Goal: Transaction & Acquisition: Purchase product/service

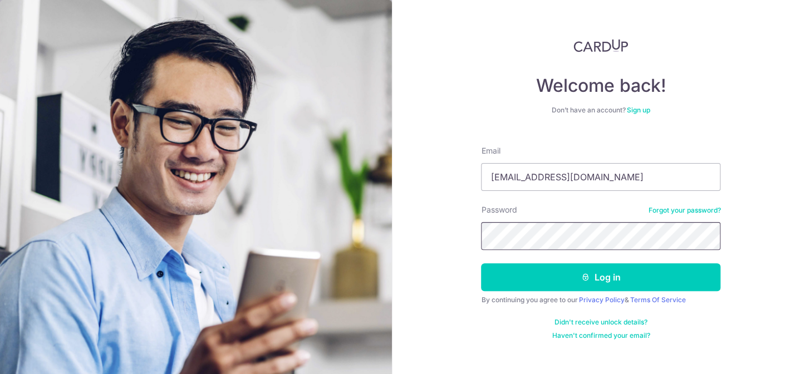
click at [481, 263] on button "Log in" at bounding box center [600, 277] width 239 height 28
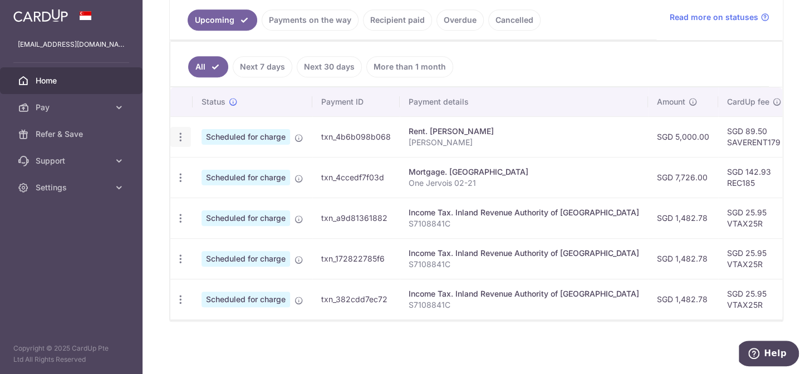
click at [183, 131] on icon "button" at bounding box center [181, 137] width 12 height 12
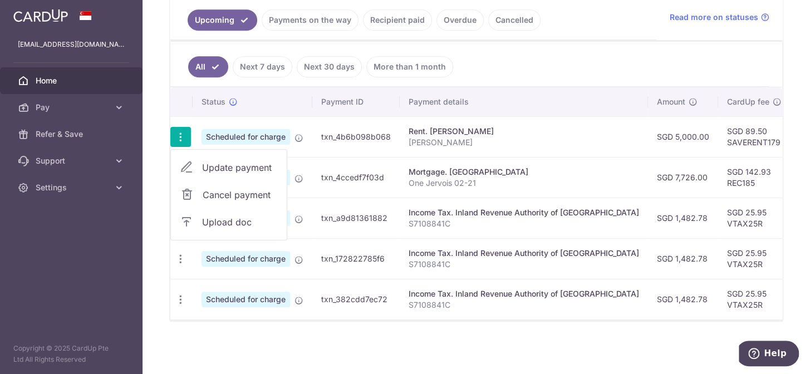
click at [320, 340] on div "× Pause Schedule Pause all future payments in this series Pause just this one p…" at bounding box center [475, 187] width 667 height 374
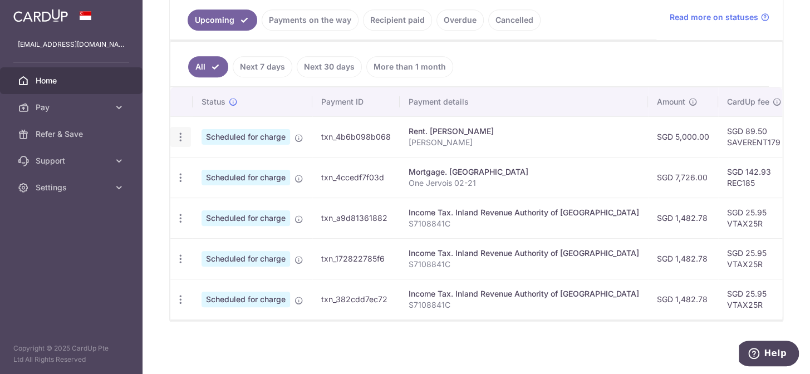
click at [180, 133] on icon "button" at bounding box center [181, 137] width 12 height 12
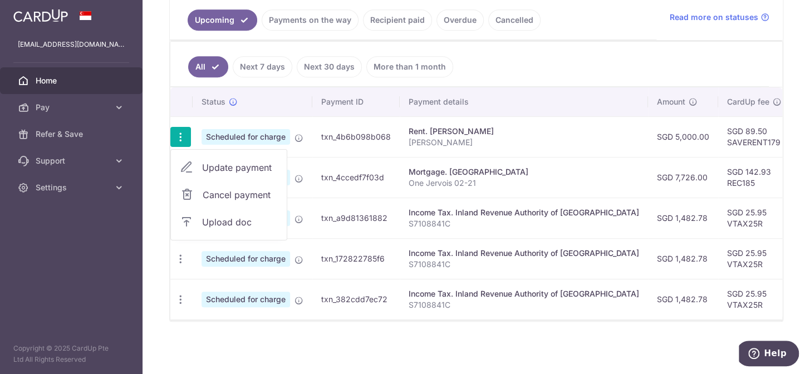
click at [230, 161] on span "Update payment" at bounding box center [240, 167] width 76 height 13
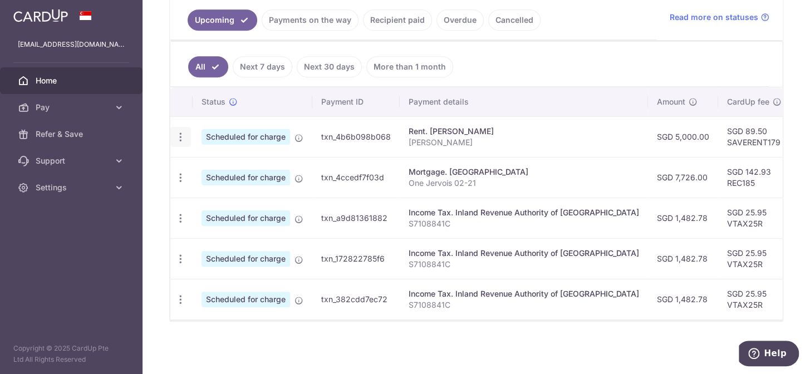
radio input "true"
type input "5,000.00"
type input "13/10/2025"
type input "Tan Kok Cheong"
type input "SAVERENT179"
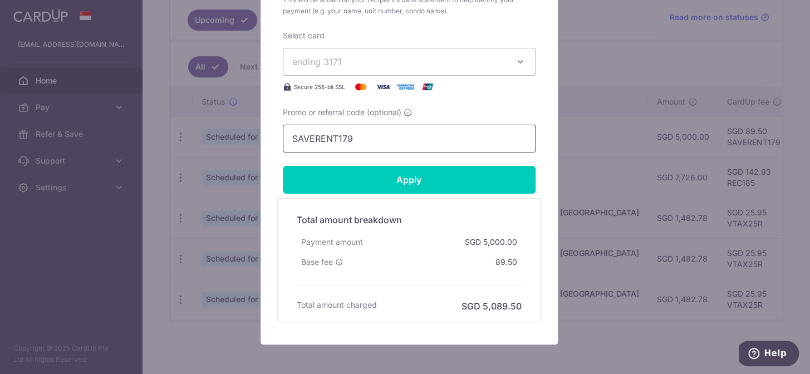
scroll to position [426, 0]
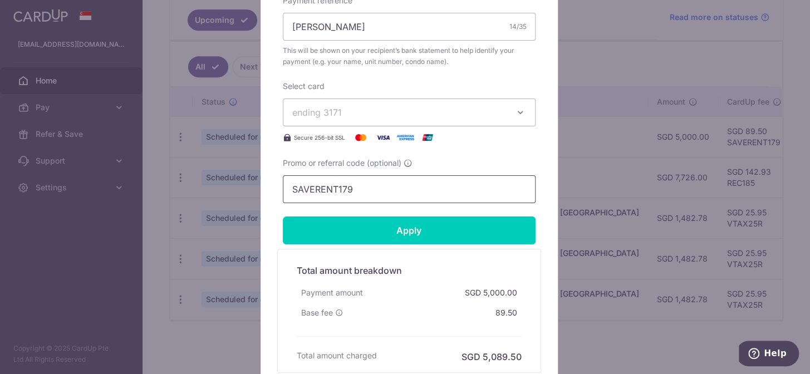
drag, startPoint x: 360, startPoint y: 185, endPoint x: 196, endPoint y: 184, distance: 163.6
click at [196, 184] on div "Edit payment By clicking apply, you will make changes to all payments to Liow H…" at bounding box center [405, 187] width 810 height 374
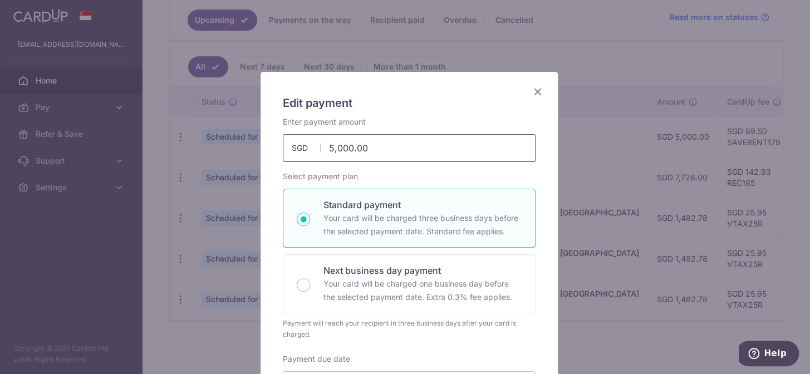
scroll to position [0, 0]
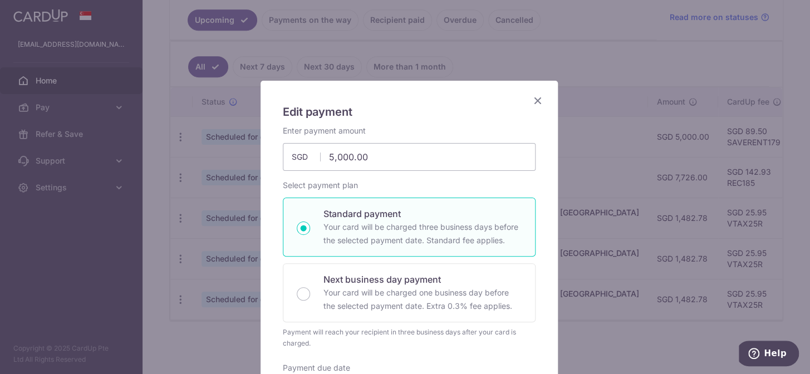
click at [536, 97] on icon "Close" at bounding box center [537, 101] width 13 height 14
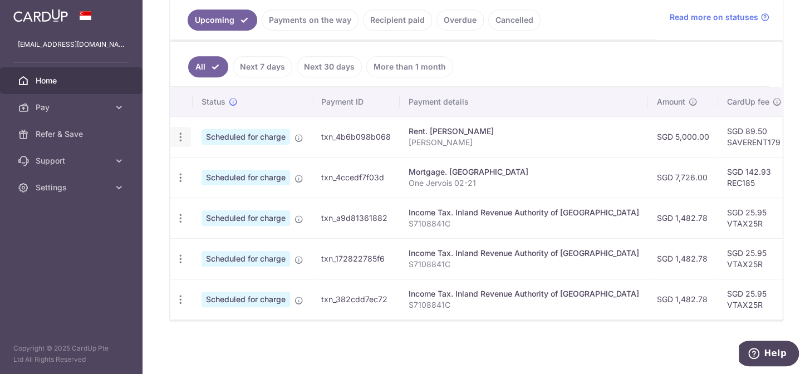
click at [179, 136] on icon "button" at bounding box center [181, 137] width 12 height 12
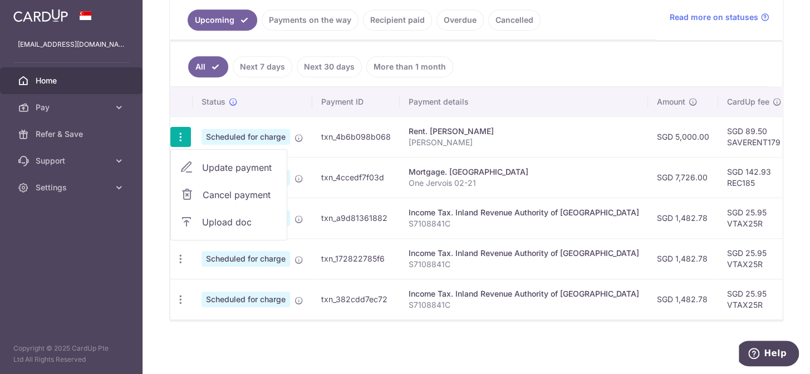
click at [219, 161] on span "Update payment" at bounding box center [240, 167] width 76 height 13
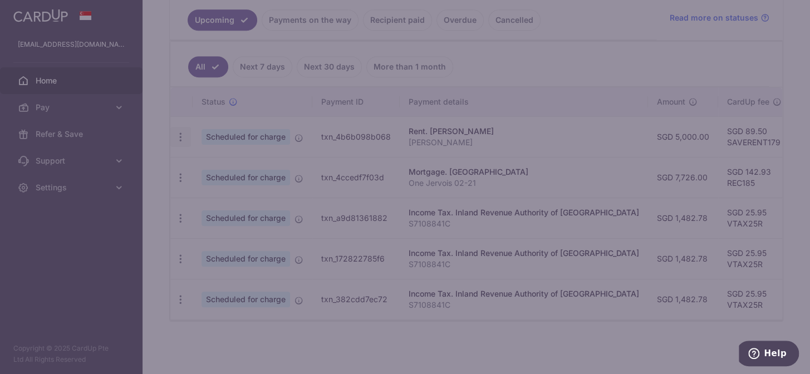
radio input "true"
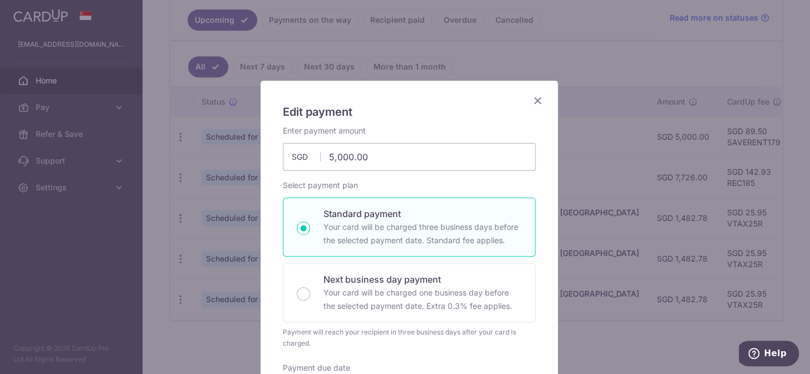
click at [533, 99] on icon "Close" at bounding box center [537, 101] width 13 height 14
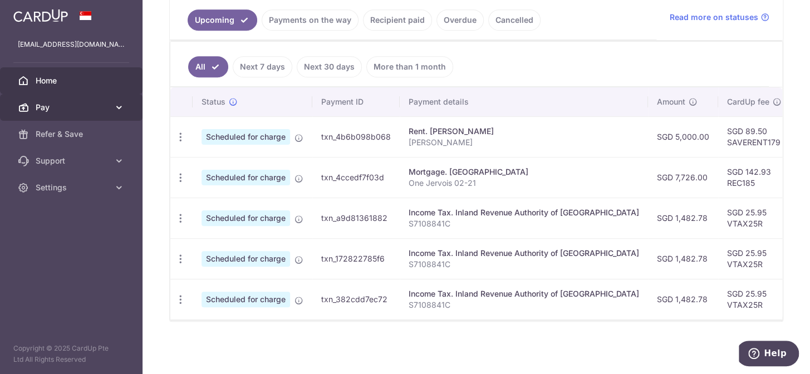
click at [41, 112] on span "Pay" at bounding box center [72, 107] width 73 height 11
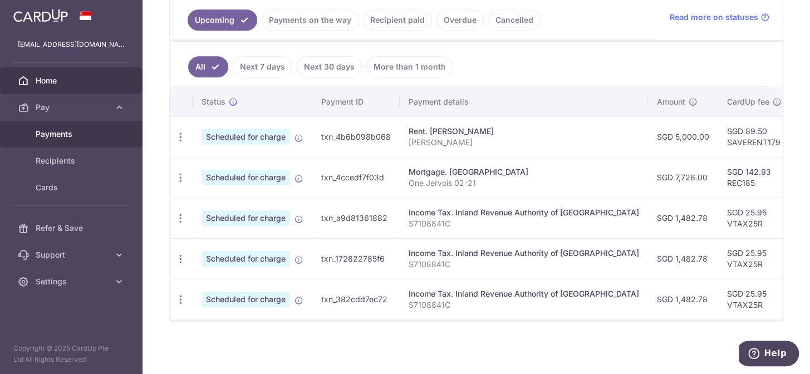
click at [49, 130] on span "Payments" at bounding box center [72, 134] width 73 height 11
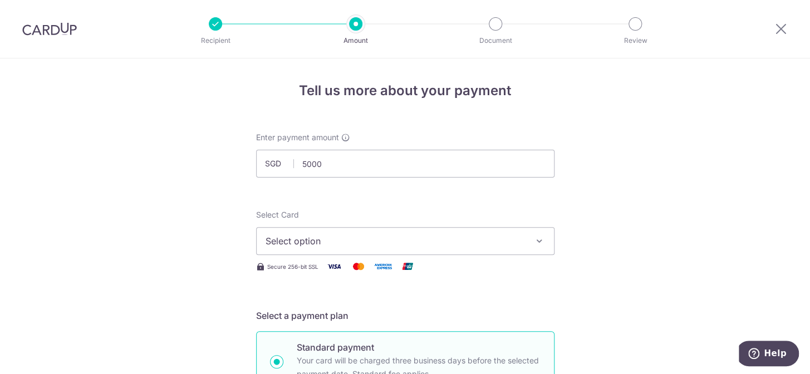
type input "5,000.00"
click at [524, 237] on button "Select option" at bounding box center [405, 241] width 298 height 28
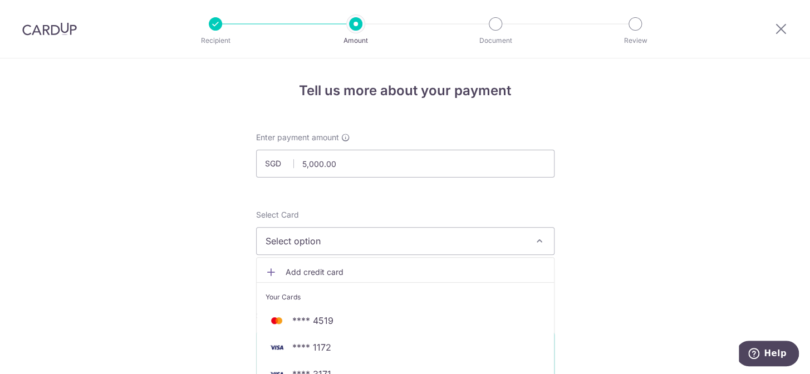
scroll to position [50, 0]
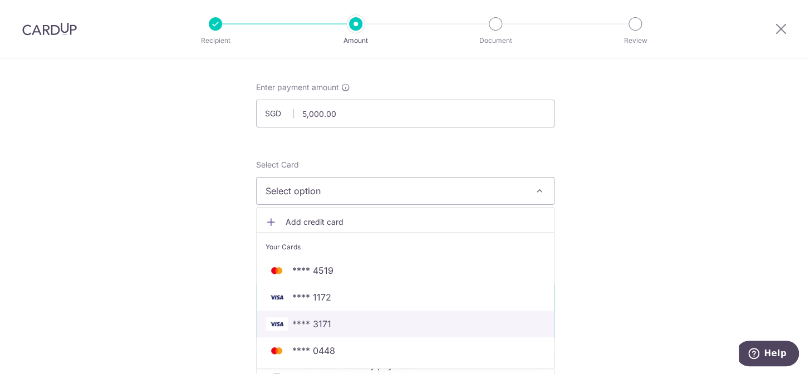
click at [320, 317] on span "**** 3171" at bounding box center [311, 323] width 39 height 13
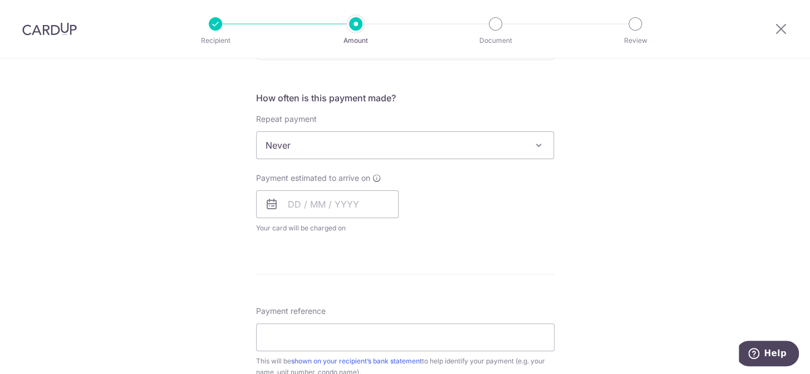
scroll to position [405, 0]
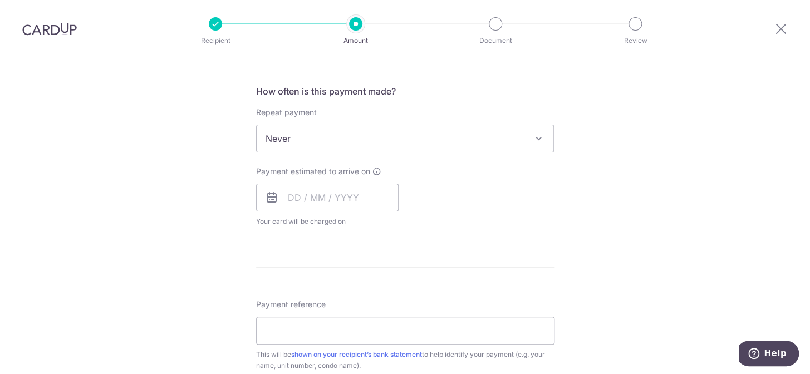
click at [532, 140] on span at bounding box center [538, 138] width 13 height 13
click at [327, 337] on input "Payment reference" at bounding box center [405, 331] width 298 height 28
type input "rent for 38-09"
click at [285, 199] on input "text" at bounding box center [327, 198] width 142 height 28
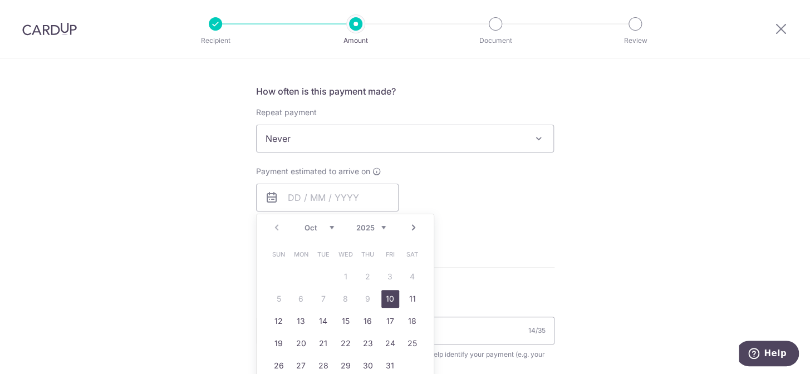
click at [326, 224] on select "Oct Nov Dec" at bounding box center [318, 227] width 29 height 9
click at [366, 318] on link "13" at bounding box center [368, 321] width 18 height 18
type input "[DATE]"
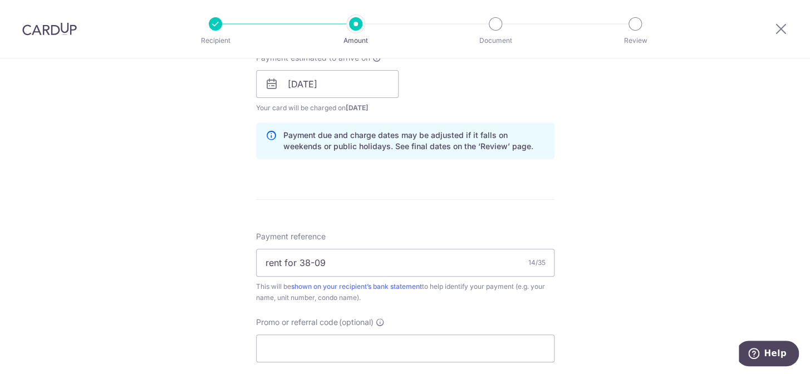
scroll to position [557, 0]
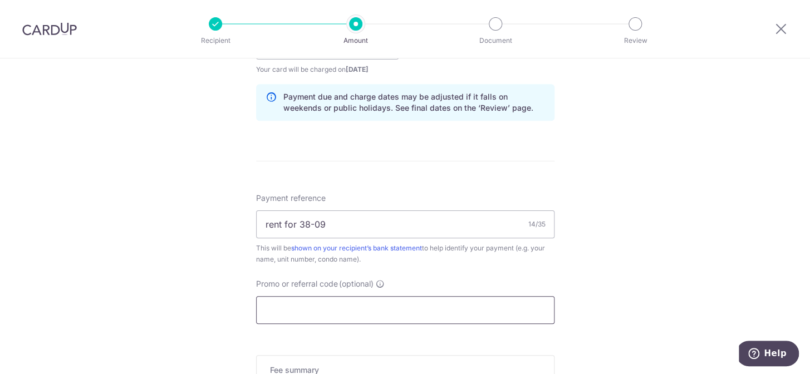
click at [336, 317] on input "Promo or referral code (optional)" at bounding box center [405, 310] width 298 height 28
paste input "SAVERENT179"
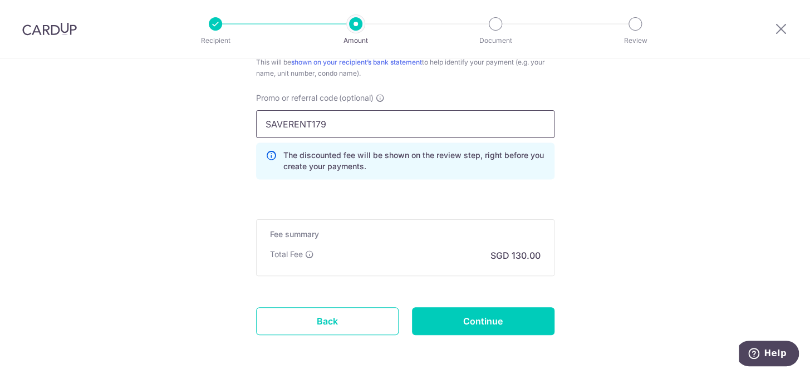
scroll to position [759, 0]
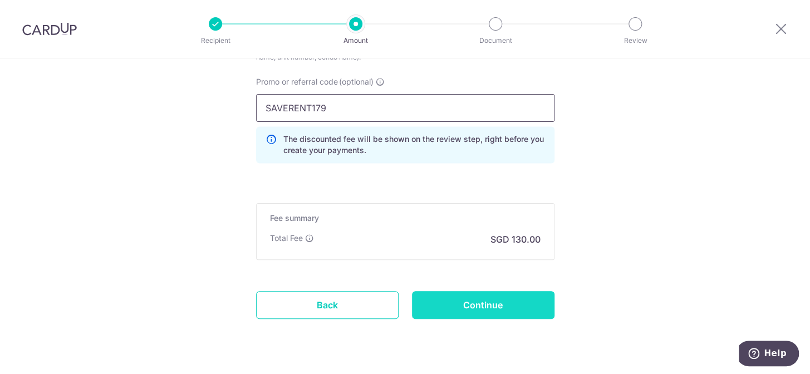
type input "SAVERENT179"
click at [493, 298] on input "Continue" at bounding box center [483, 305] width 142 height 28
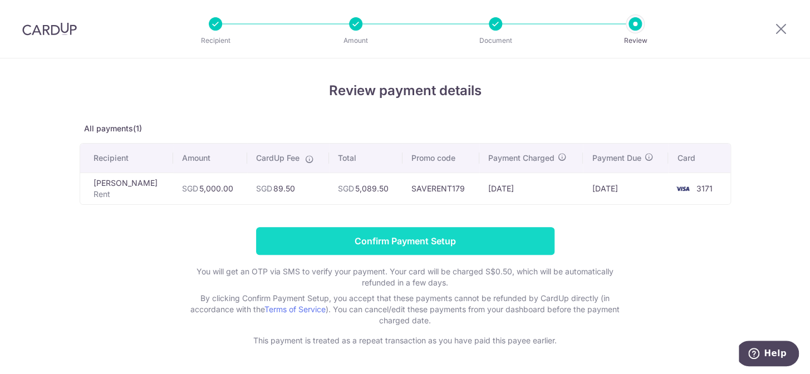
click at [467, 247] on input "Confirm Payment Setup" at bounding box center [405, 241] width 298 height 28
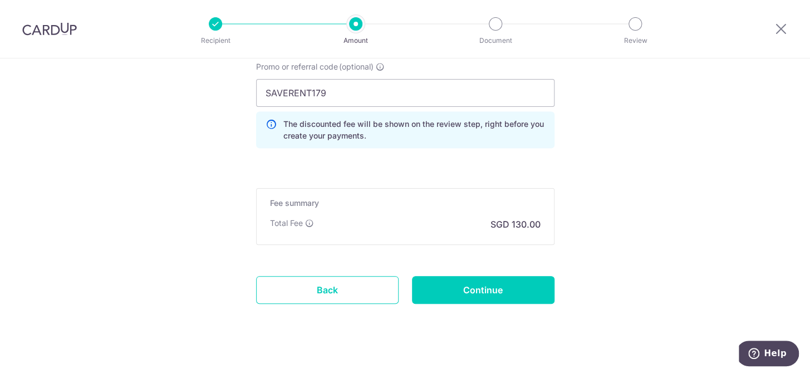
scroll to position [831, 0]
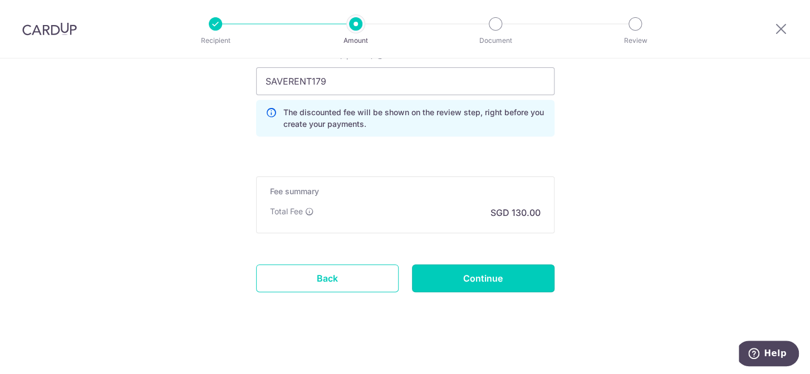
click at [470, 281] on input "Continue" at bounding box center [483, 278] width 142 height 28
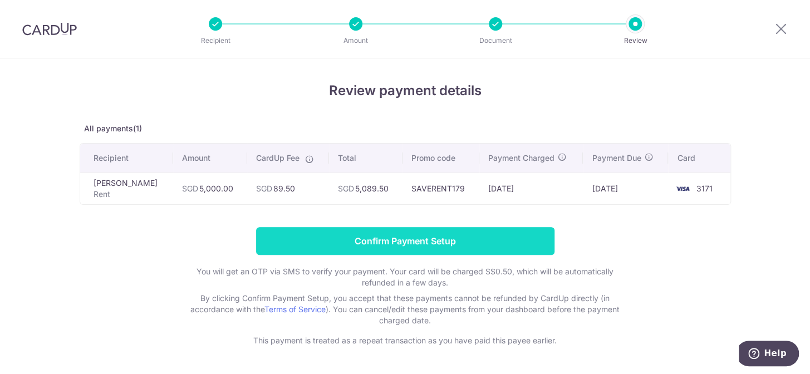
click at [412, 234] on input "Confirm Payment Setup" at bounding box center [405, 241] width 298 height 28
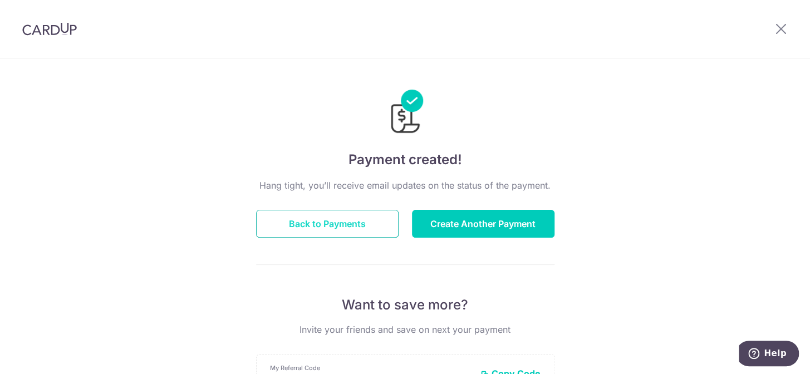
click at [331, 222] on button "Back to Payments" at bounding box center [327, 224] width 142 height 28
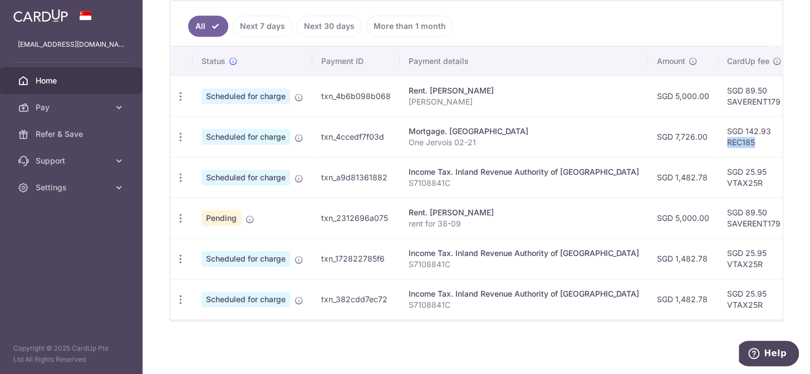
drag, startPoint x: 712, startPoint y: 136, endPoint x: 677, endPoint y: 136, distance: 34.5
click at [718, 136] on td "SGD 142.93 REC185" at bounding box center [754, 136] width 72 height 41
copy td "REC185"
click at [59, 105] on span "Pay" at bounding box center [72, 107] width 73 height 11
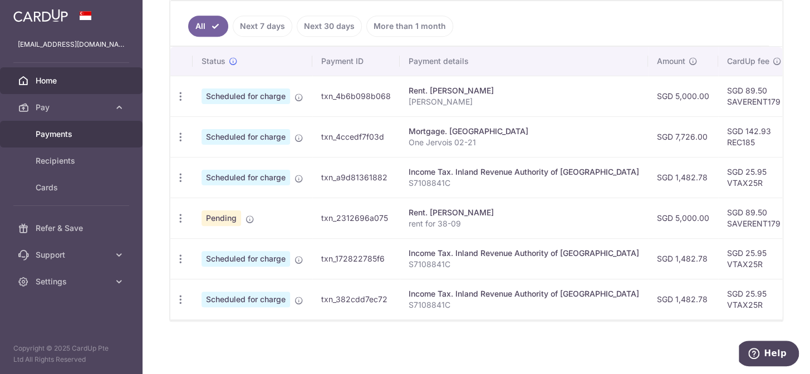
click at [59, 131] on span "Payments" at bounding box center [72, 134] width 73 height 11
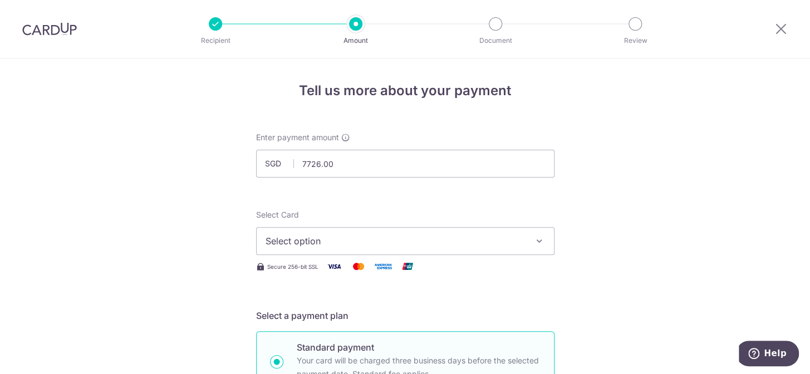
type input "7,726.00"
click at [362, 244] on span "Select option" at bounding box center [394, 240] width 259 height 13
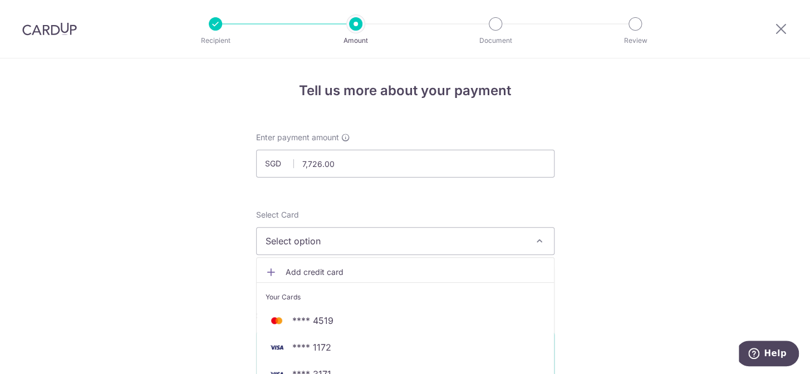
scroll to position [50, 0]
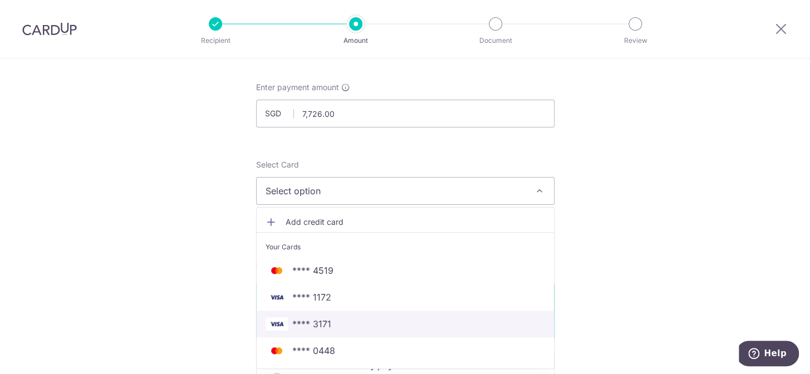
click at [312, 317] on span "**** 3171" at bounding box center [311, 323] width 39 height 13
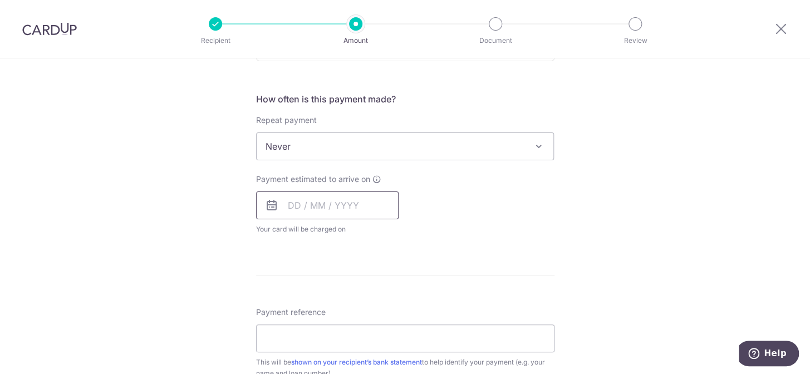
scroll to position [405, 0]
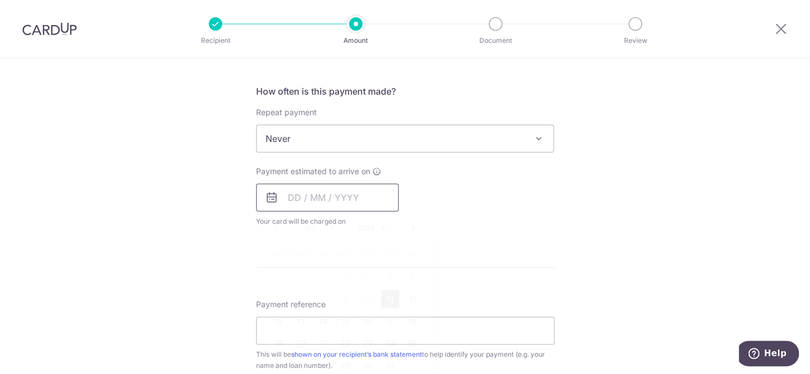
click at [282, 197] on input "text" at bounding box center [327, 198] width 142 height 28
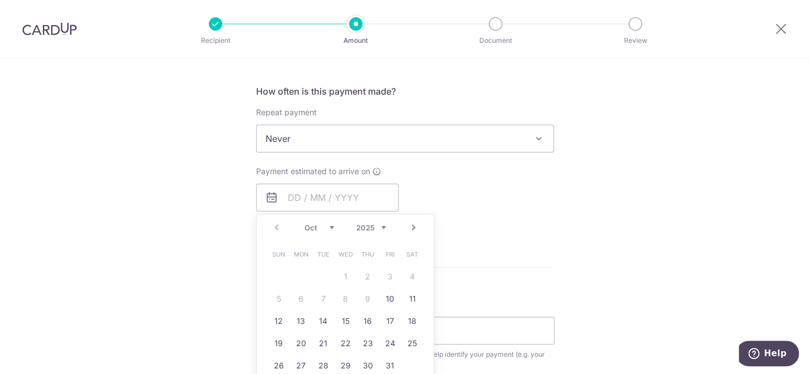
click at [325, 225] on select "Oct Nov Dec" at bounding box center [318, 227] width 29 height 9
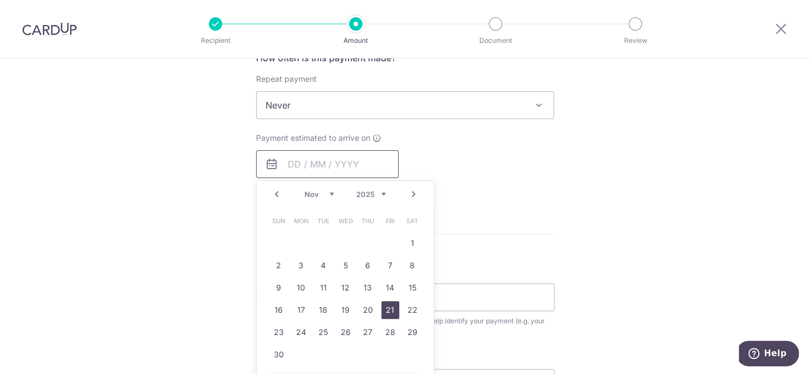
scroll to position [455, 0]
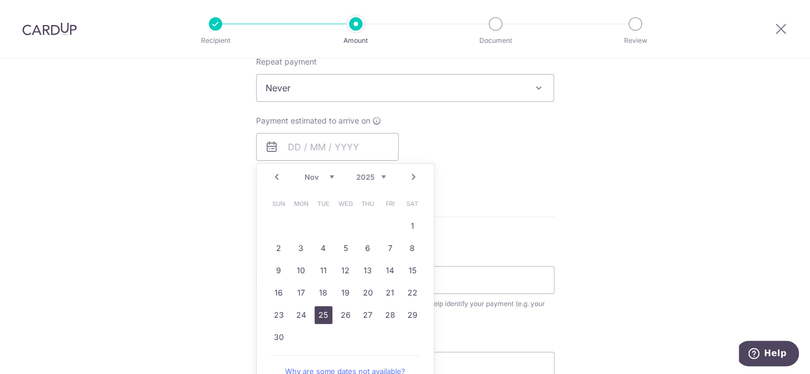
click at [318, 314] on link "25" at bounding box center [323, 315] width 18 height 18
type input "25/11/2025"
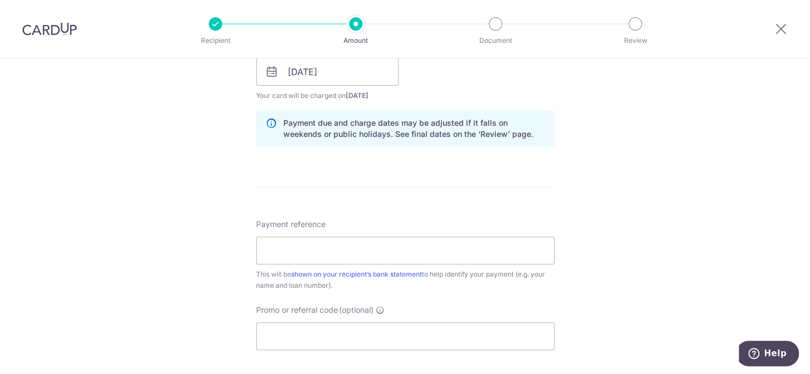
scroll to position [506, 0]
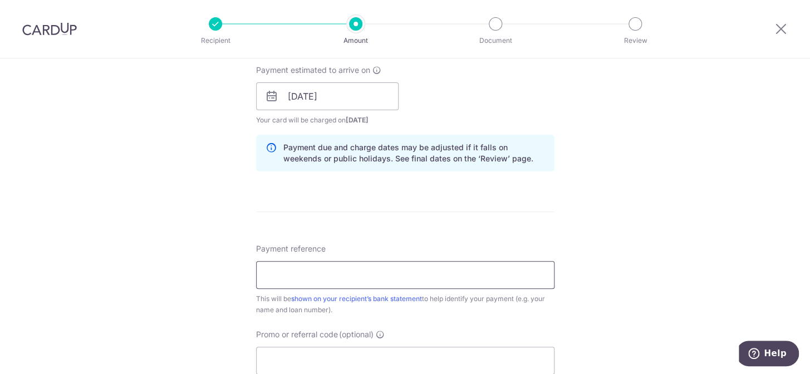
click at [378, 275] on input "Payment reference" at bounding box center [405, 275] width 298 height 28
type input "One Jervois 02-21"
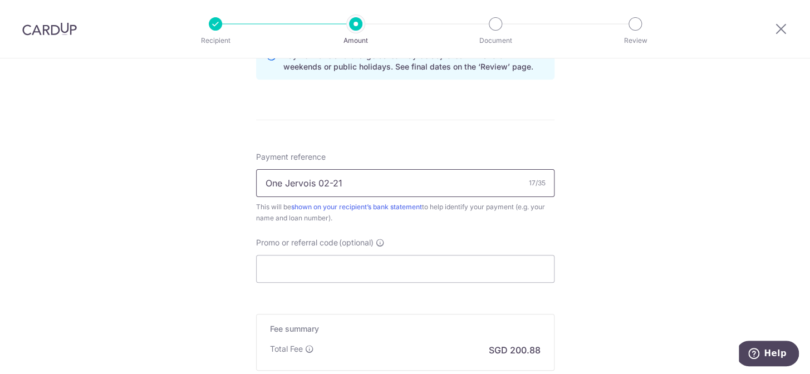
scroll to position [607, 0]
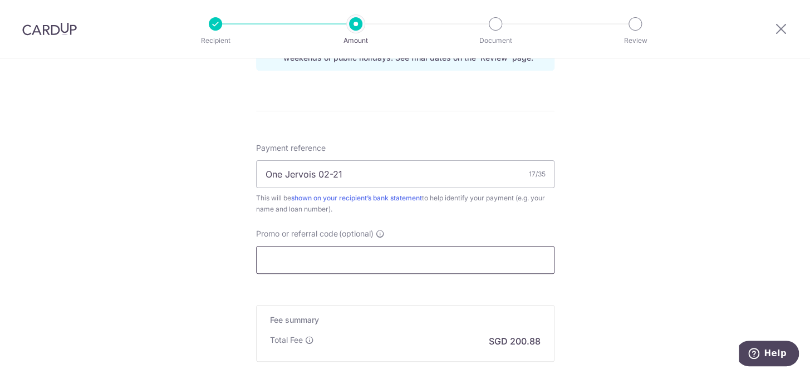
click at [373, 253] on input "Promo or referral code (optional)" at bounding box center [405, 260] width 298 height 28
paste input "REC185"
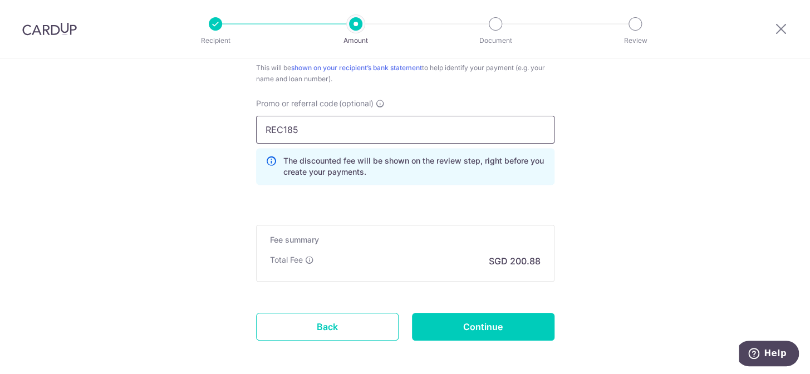
scroll to position [759, 0]
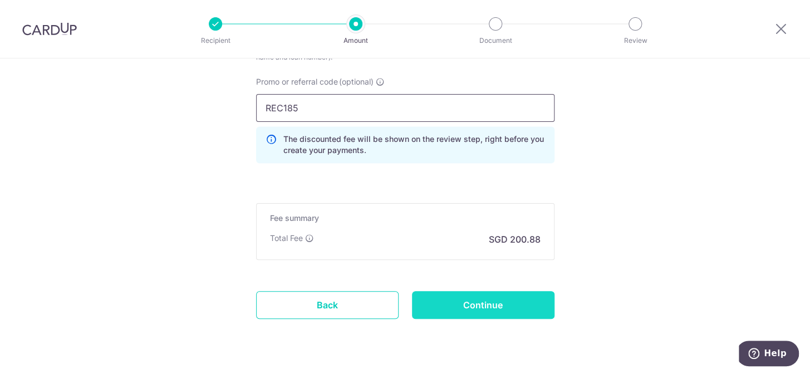
type input "REC185"
click at [491, 302] on input "Continue" at bounding box center [483, 305] width 142 height 28
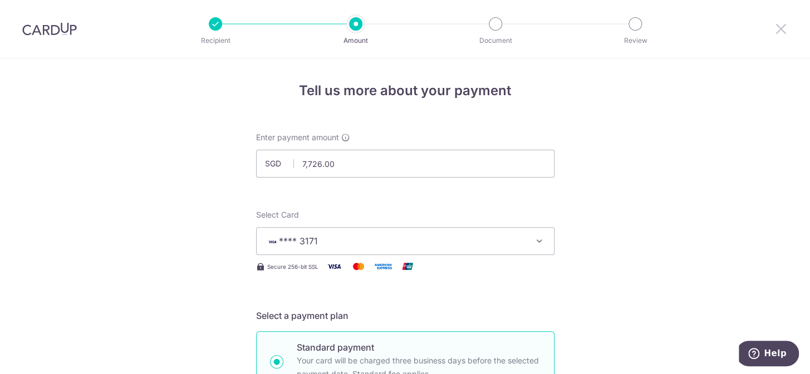
click at [778, 28] on icon at bounding box center [780, 29] width 13 height 14
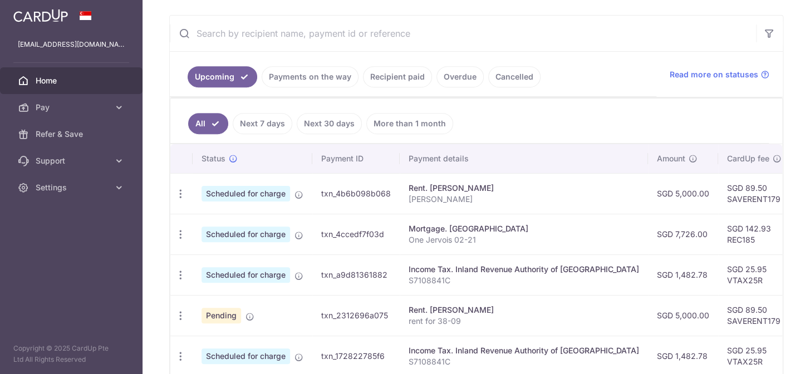
scroll to position [202, 0]
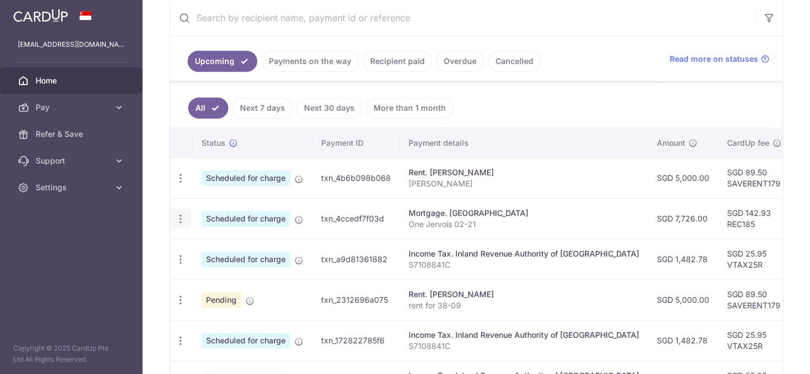
click at [182, 215] on icon "button" at bounding box center [181, 219] width 12 height 12
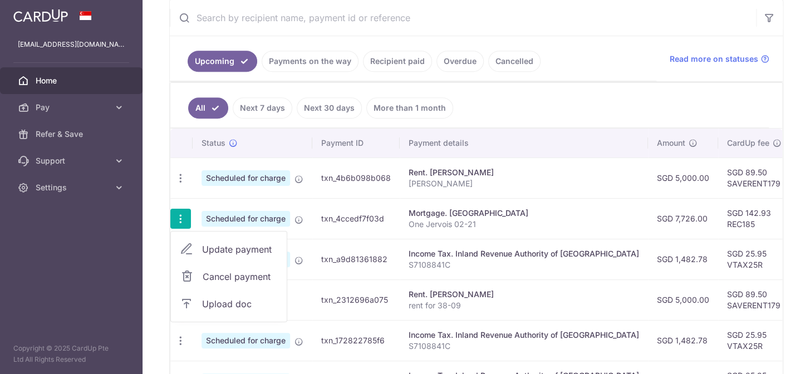
click at [523, 215] on div "Mortgage. Maybank" at bounding box center [524, 213] width 230 height 11
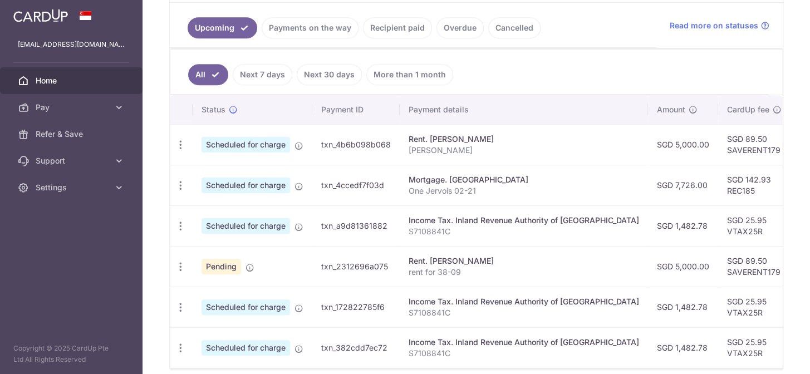
scroll to position [253, 0]
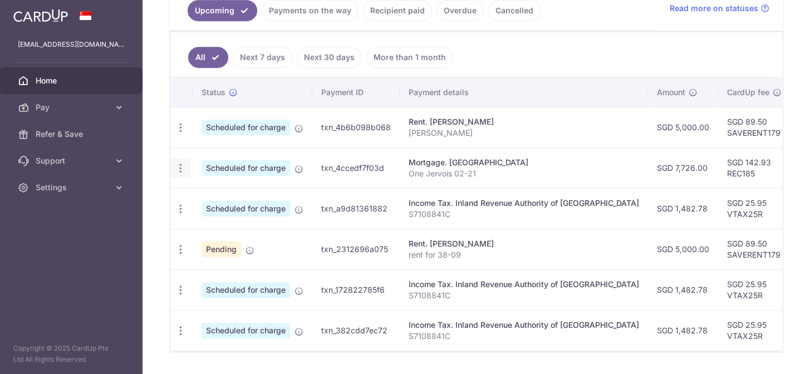
click at [177, 170] on icon "button" at bounding box center [181, 169] width 12 height 12
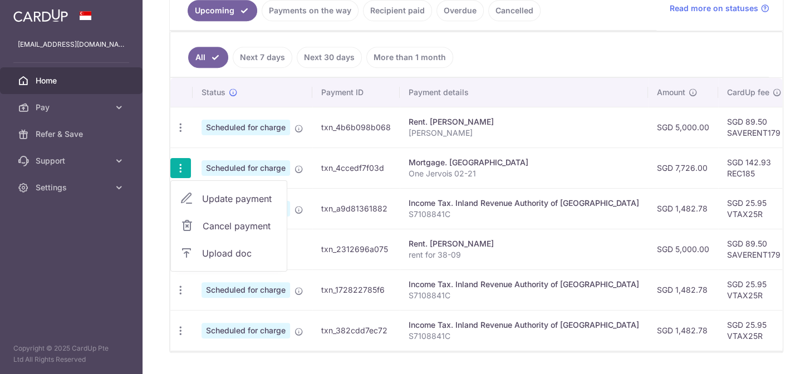
click at [232, 201] on span "Update payment" at bounding box center [240, 198] width 76 height 13
radio input "true"
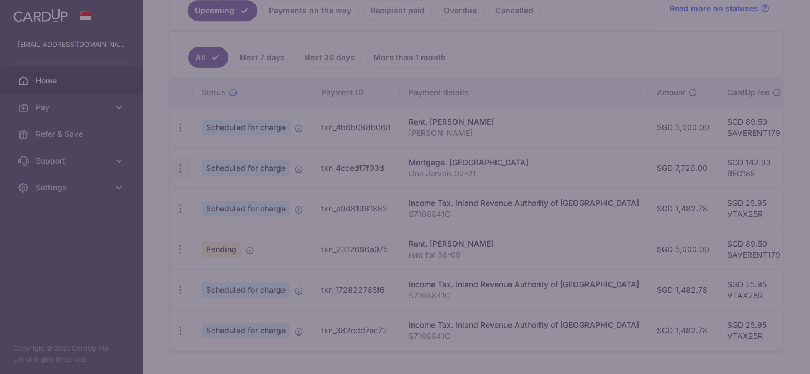
type input "7,726.00"
type input "25/10/2025"
type input "One Jervois 02-21"
type input "REC185"
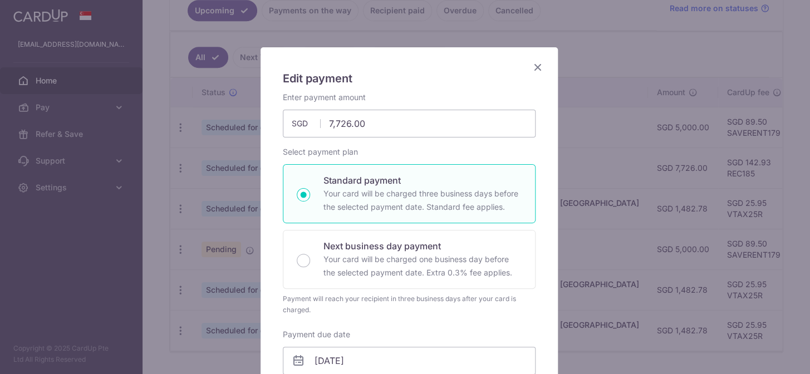
scroll to position [0, 0]
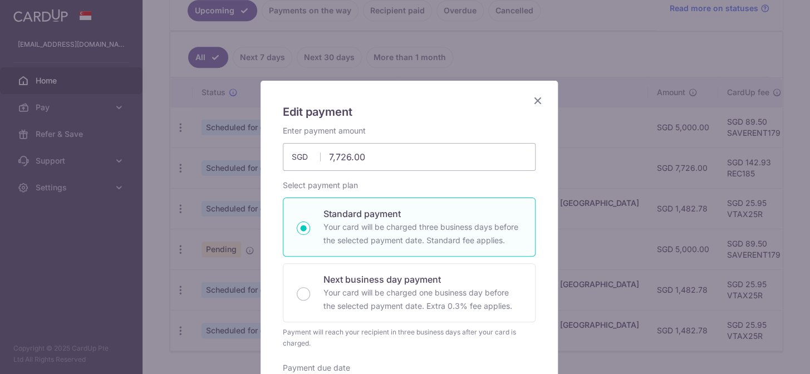
click at [534, 101] on icon "Close" at bounding box center [537, 101] width 13 height 14
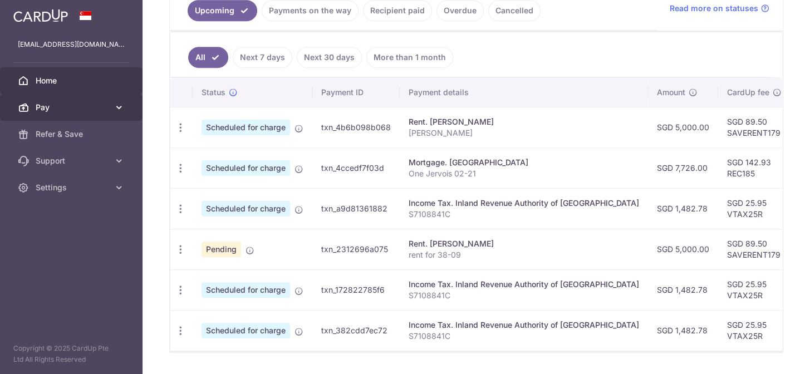
click at [45, 100] on link "Pay" at bounding box center [71, 107] width 142 height 27
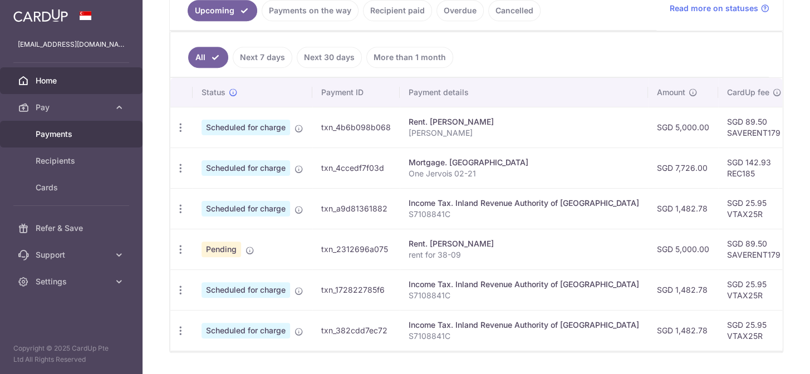
click at [92, 137] on span "Payments" at bounding box center [72, 134] width 73 height 11
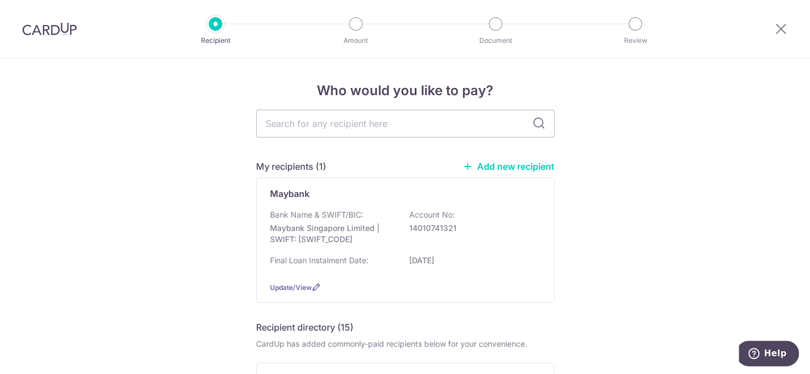
click at [500, 221] on div "Bank Name & SWIFT/BIC: Maybank Singapore Limited | SWIFT: MBBESGS2XXX Account N…" at bounding box center [405, 229] width 271 height 41
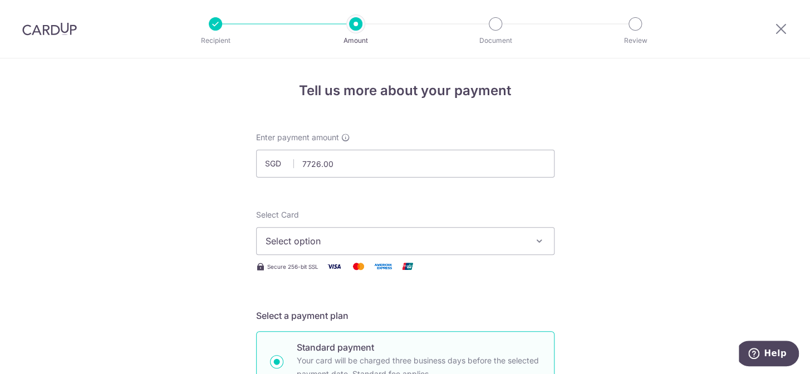
type input "7,726.00"
click at [344, 239] on span "Select option" at bounding box center [394, 240] width 259 height 13
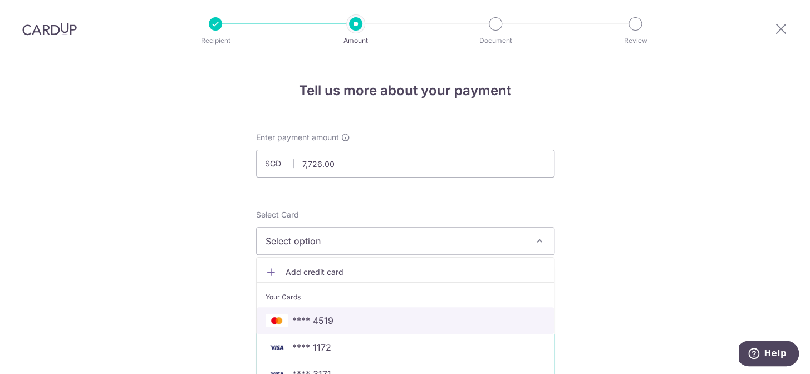
scroll to position [151, 0]
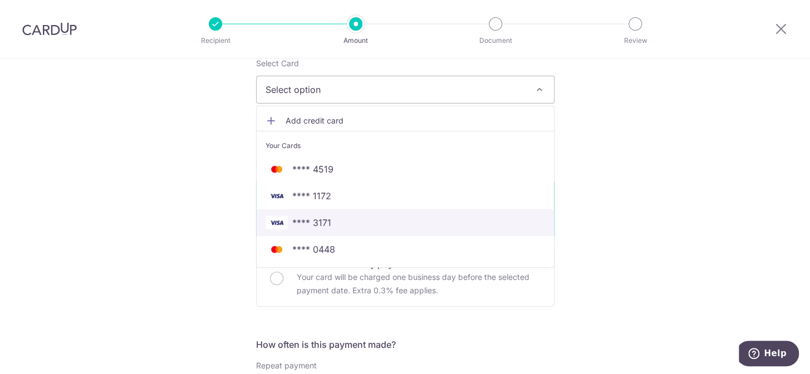
click at [327, 217] on span "**** 3171" at bounding box center [311, 222] width 39 height 13
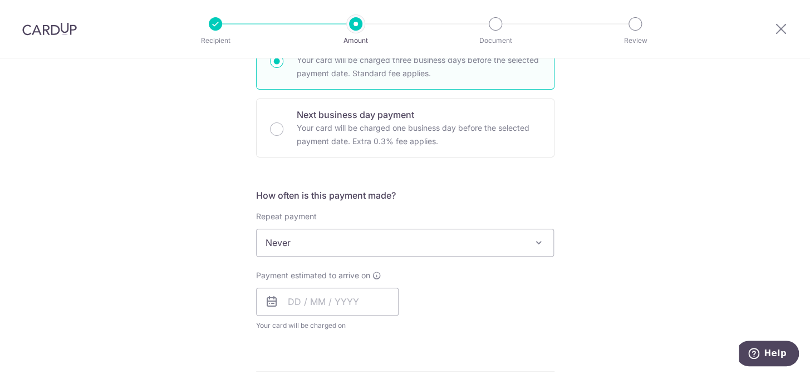
scroll to position [354, 0]
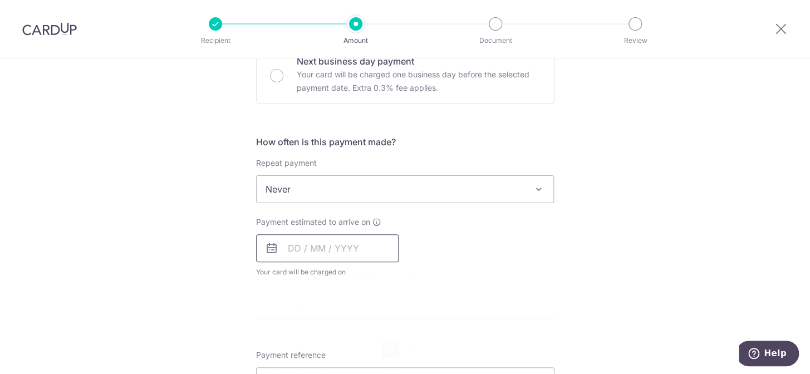
click at [334, 248] on input "text" at bounding box center [327, 248] width 142 height 28
click at [332, 278] on div "Oct Nov [DATE] 2026 2027 2028 2029 2030 2031 2032 2033 2034 2035" at bounding box center [344, 278] width 81 height 9
click at [327, 275] on select "Oct Nov Dec" at bounding box center [318, 278] width 29 height 9
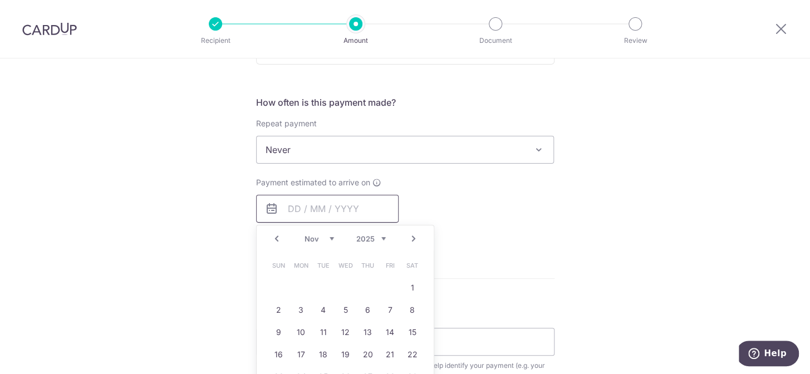
scroll to position [455, 0]
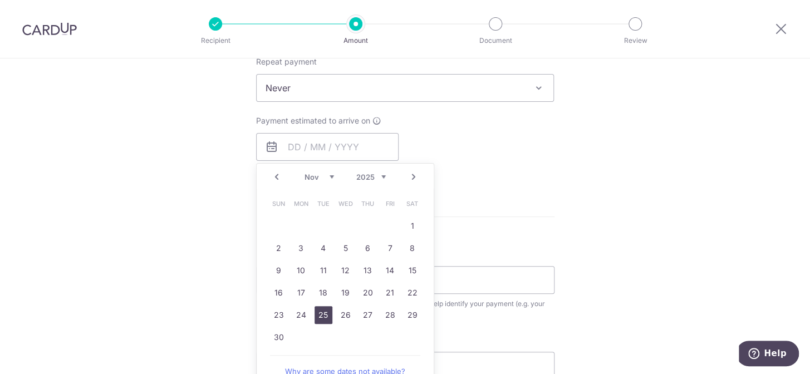
click at [317, 312] on link "25" at bounding box center [323, 315] width 18 height 18
type input "[DATE]"
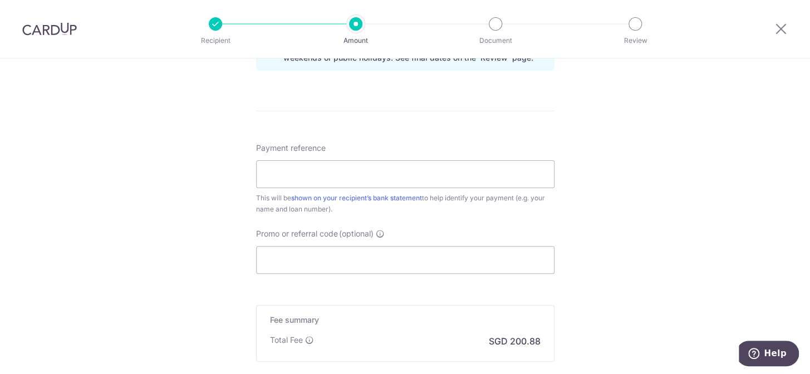
scroll to position [607, 0]
click at [363, 175] on input "Payment reference" at bounding box center [405, 174] width 298 height 28
type input "One Jervois 02-21"
click at [345, 267] on input "Promo or referral code (optional)" at bounding box center [405, 260] width 298 height 28
paste input "REC185"
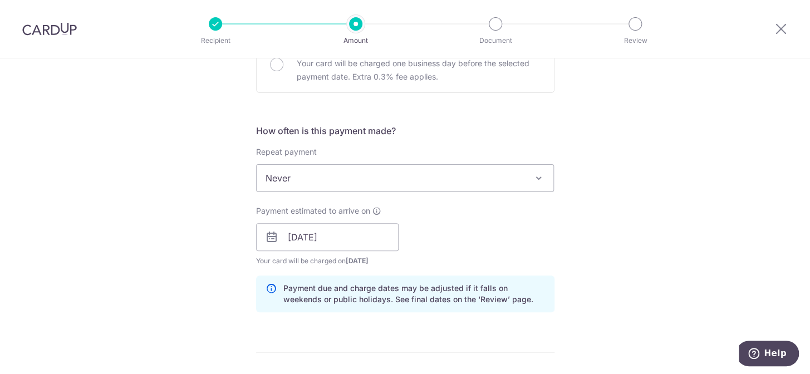
scroll to position [354, 0]
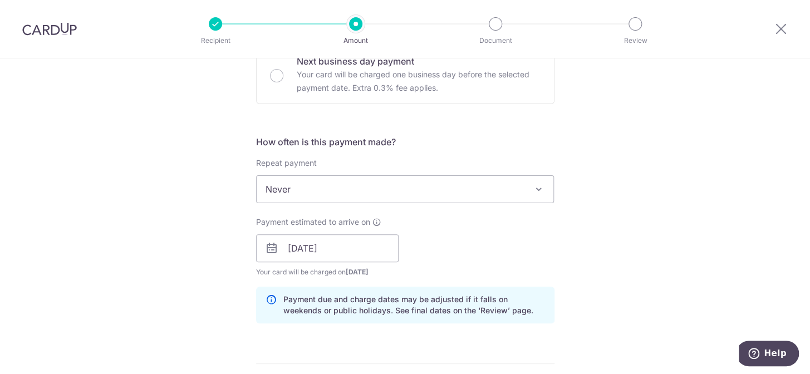
type input "REC185"
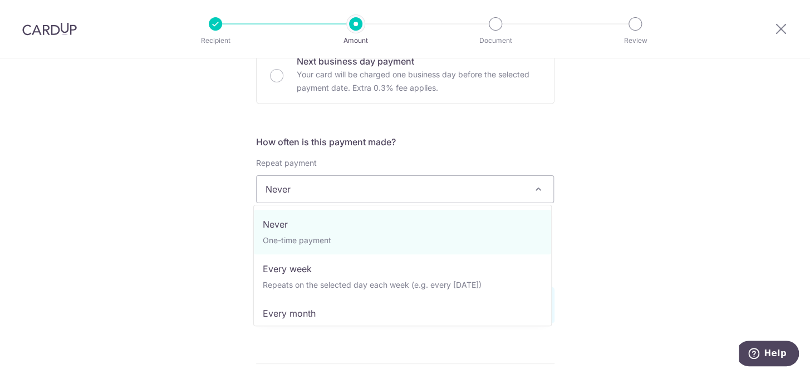
click at [406, 185] on span "Never" at bounding box center [405, 189] width 297 height 27
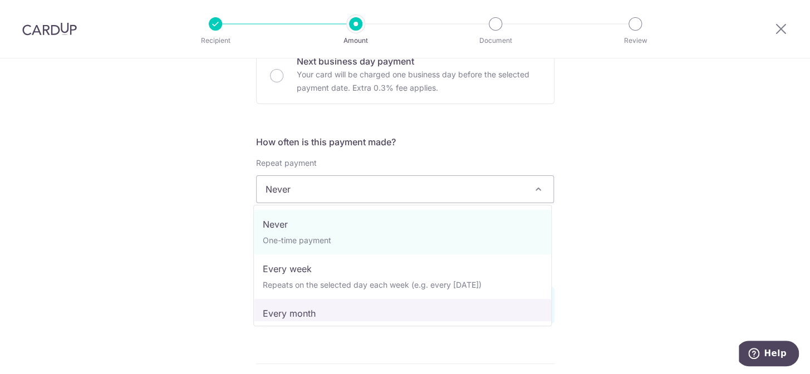
select select "3"
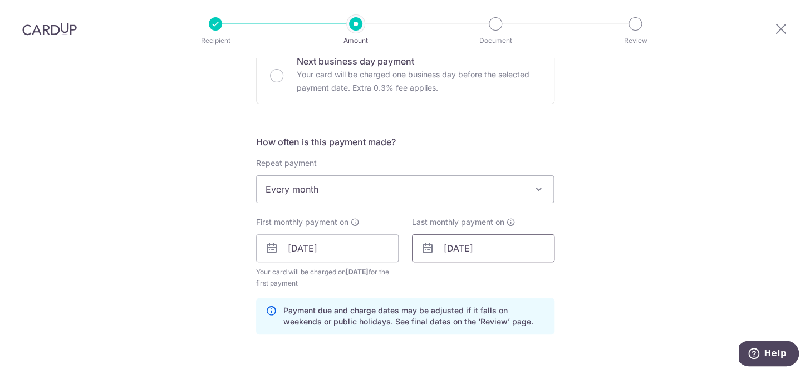
click at [500, 247] on input "29/02/2036" at bounding box center [483, 248] width 142 height 28
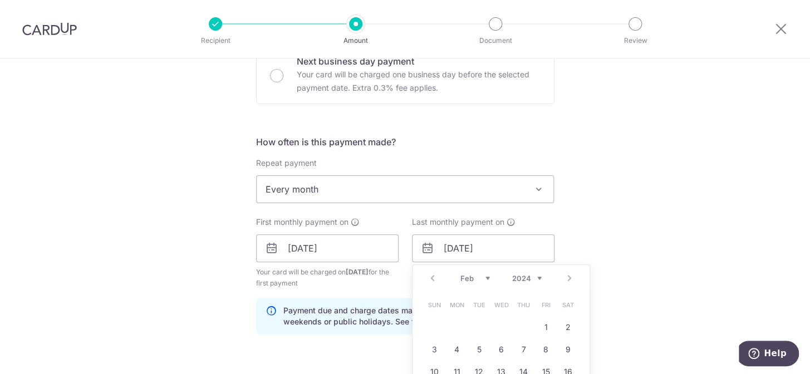
click at [537, 275] on select "2024 2025 2026 2027 2028 2029 2030 2031 2032 2033 2034 2035" at bounding box center [526, 278] width 29 height 9
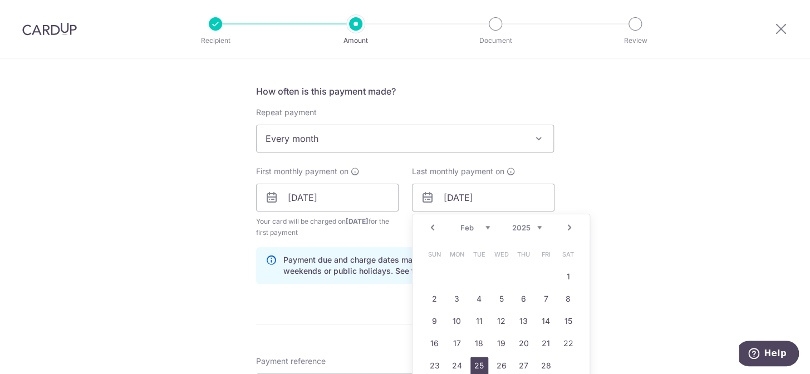
click at [473, 362] on link "25" at bounding box center [479, 366] width 18 height 18
type input "25/02/2025"
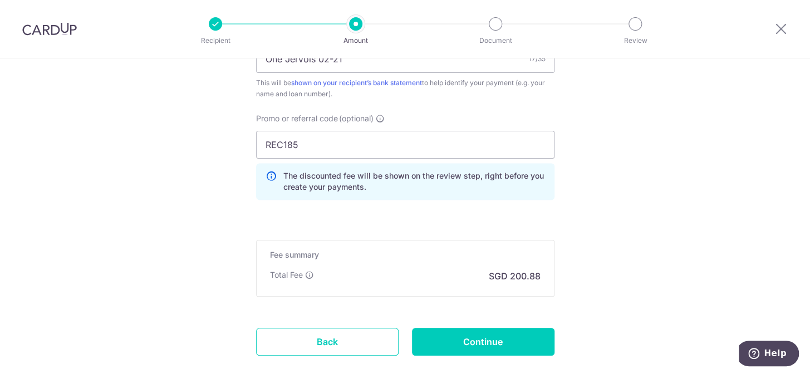
scroll to position [759, 0]
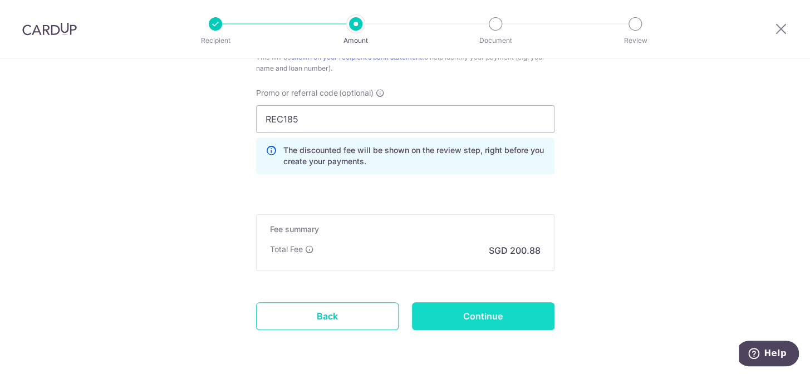
click at [518, 319] on input "Continue" at bounding box center [483, 316] width 142 height 28
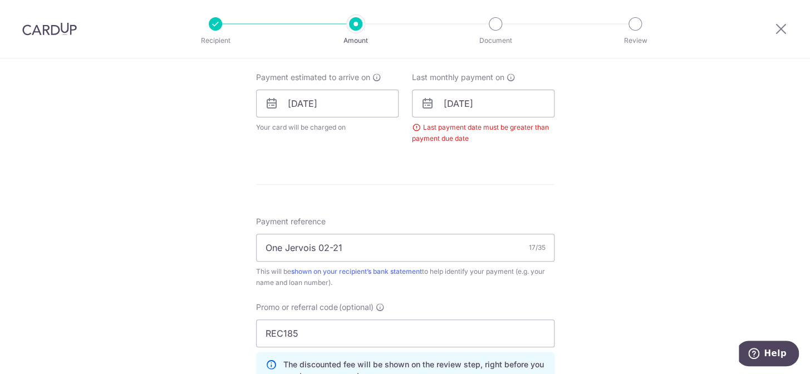
scroll to position [498, 0]
click at [486, 106] on input "[DATE]" at bounding box center [483, 104] width 142 height 28
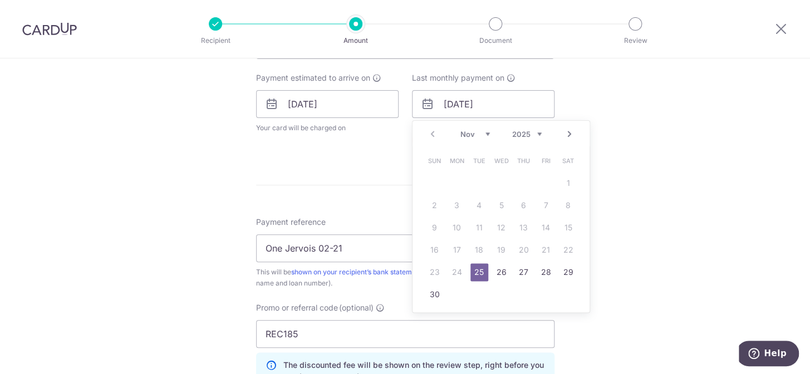
click at [538, 133] on select "2025 2026 2027 2028 2029 2030 2031 2032 2033 2034 2035" at bounding box center [526, 134] width 29 height 9
click at [484, 132] on select "Jan Feb Mar Apr May Jun Jul Aug Sep Oct Nov Dec" at bounding box center [474, 134] width 29 height 9
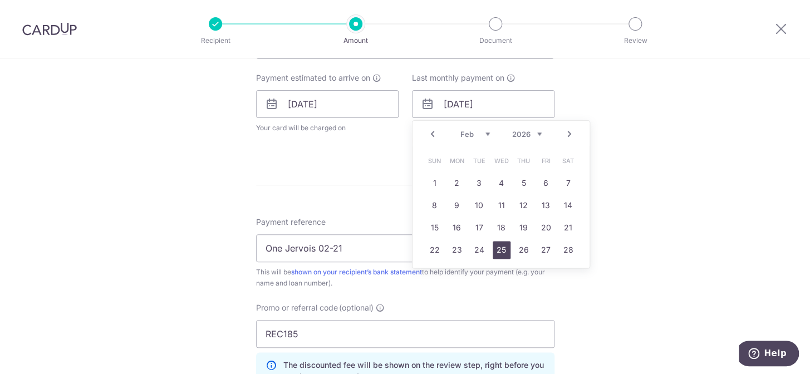
click at [500, 244] on link "25" at bounding box center [502, 250] width 18 height 18
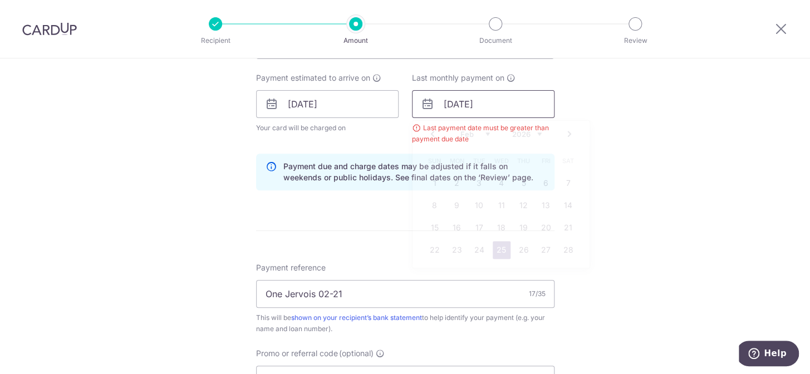
click at [492, 104] on input "25/02/2026" at bounding box center [483, 104] width 142 height 28
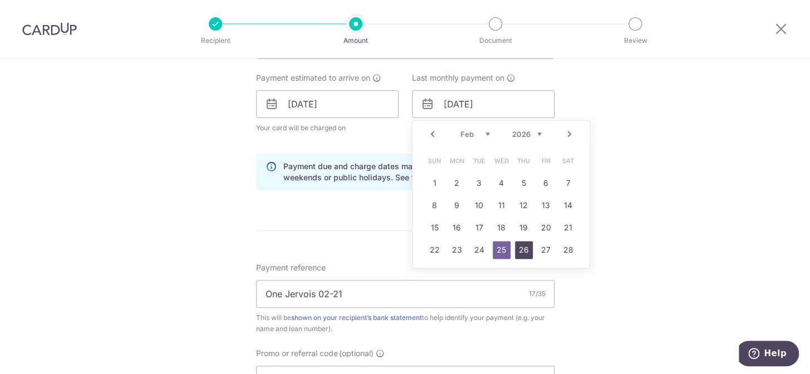
click at [526, 249] on link "26" at bounding box center [524, 250] width 18 height 18
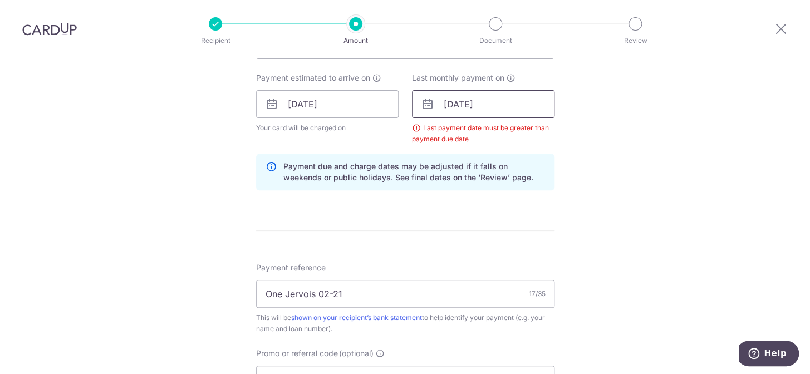
click at [493, 104] on input "26/02/2026" at bounding box center [483, 104] width 142 height 28
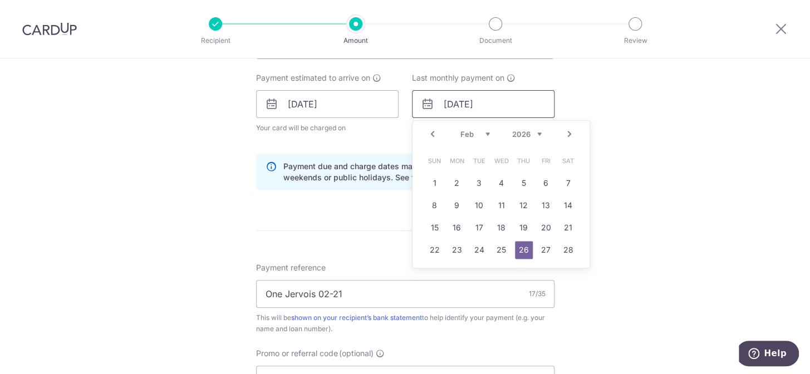
click at [505, 106] on input "26/02/2026" at bounding box center [483, 104] width 142 height 28
click at [635, 169] on div "Tell us more about your payment Enter payment amount SGD 7,726.00 7726.00 Selec…" at bounding box center [405, 117] width 810 height 1114
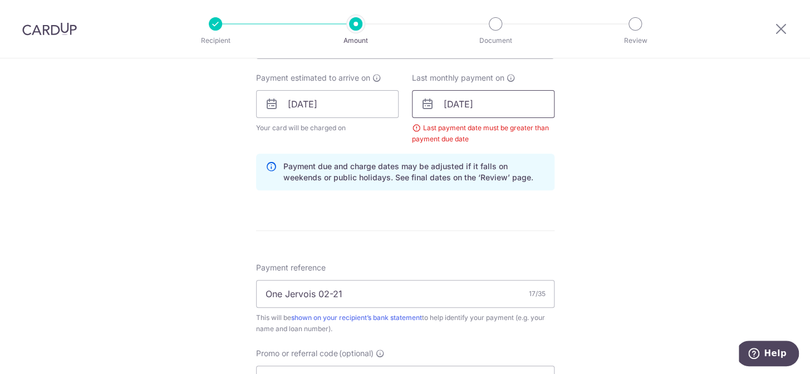
click at [486, 105] on input "26/02/2026" at bounding box center [483, 104] width 142 height 28
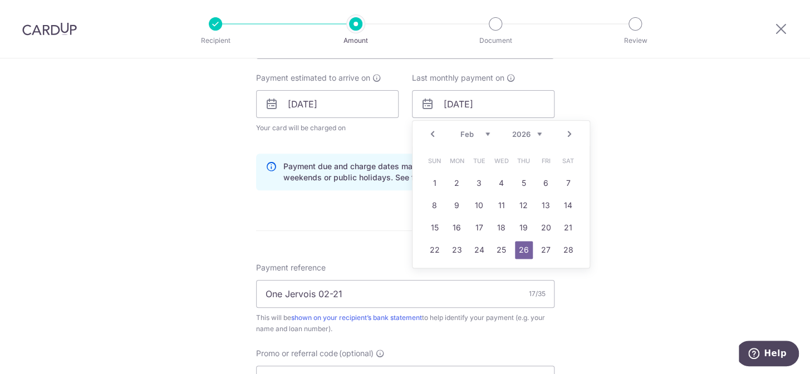
click at [535, 132] on select "2025 2026 2027 2028 2029 2030 2031 2032 2033 2034 2035" at bounding box center [526, 134] width 29 height 9
click at [512, 130] on select "2025 2026 2027 2028 2029 2030 2031 2032 2033 2034 2035" at bounding box center [526, 134] width 29 height 9
click at [484, 134] on select "Jan Feb Mar Apr May Jun Jul Aug Sep Oct Nov Dec" at bounding box center [474, 134] width 29 height 9
click at [499, 248] on link "25" at bounding box center [502, 250] width 18 height 18
type input "25/03/2026"
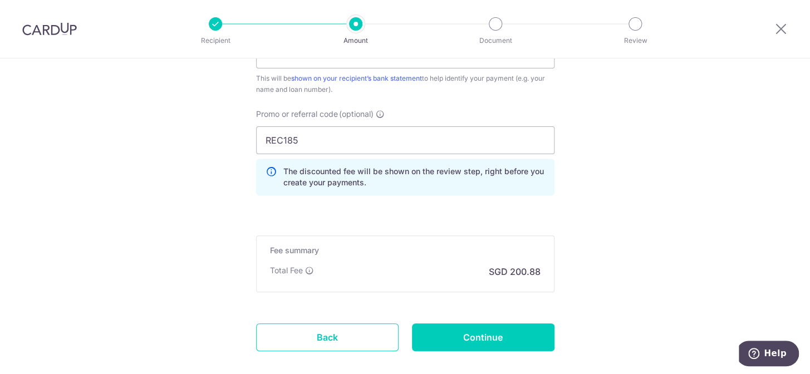
scroll to position [751, 0]
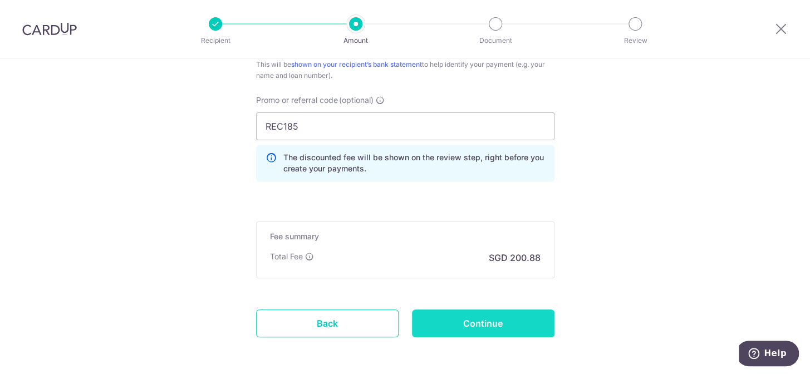
click at [504, 317] on input "Continue" at bounding box center [483, 323] width 142 height 28
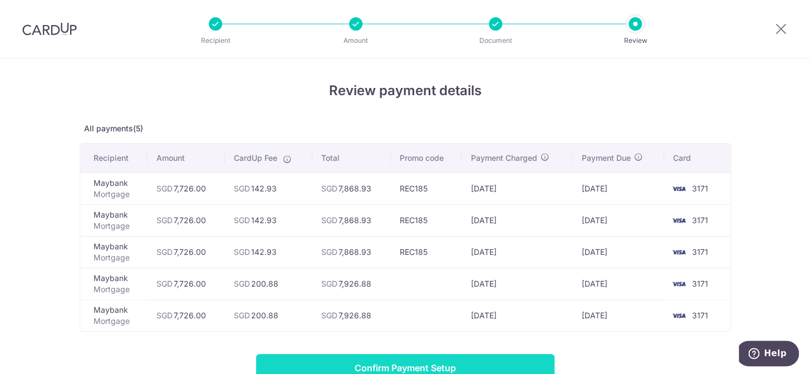
click at [462, 361] on input "Confirm Payment Setup" at bounding box center [405, 368] width 298 height 28
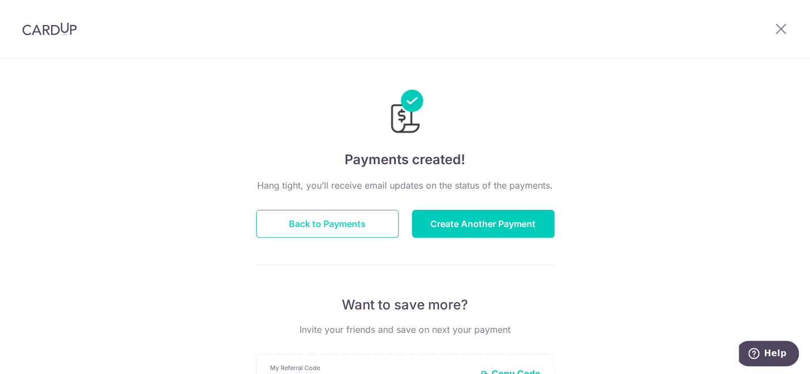
click at [323, 222] on button "Back to Payments" at bounding box center [327, 224] width 142 height 28
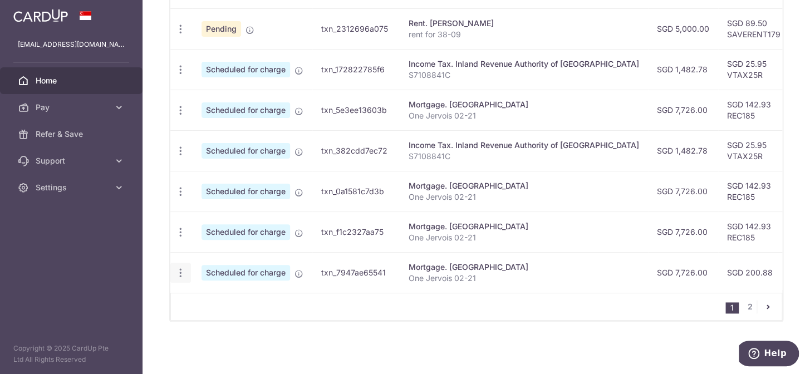
click at [177, 272] on icon "button" at bounding box center [181, 273] width 12 height 12
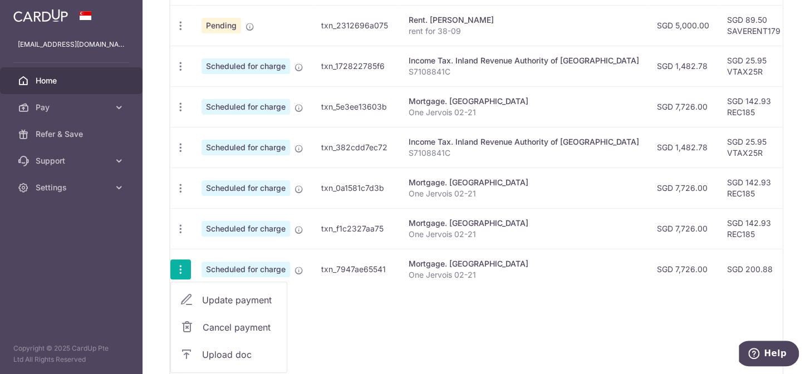
click at [227, 323] on span "Cancel payment" at bounding box center [240, 327] width 75 height 13
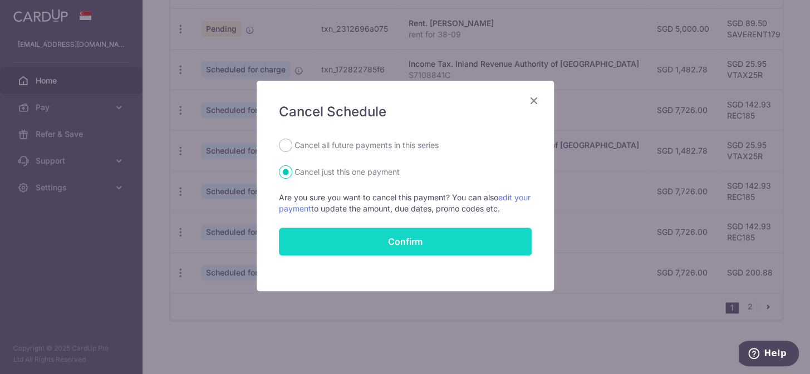
click at [404, 238] on button "Confirm" at bounding box center [405, 242] width 253 height 28
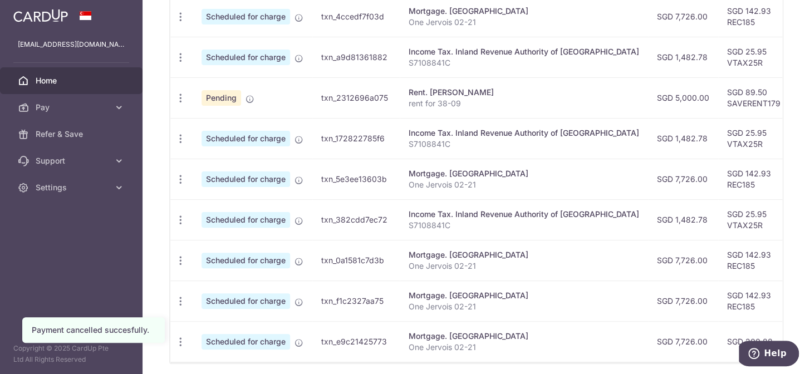
scroll to position [463, 0]
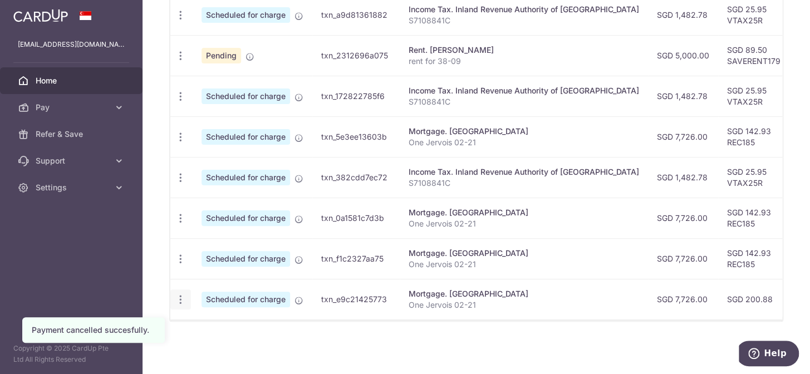
click at [177, 294] on icon "button" at bounding box center [181, 300] width 12 height 12
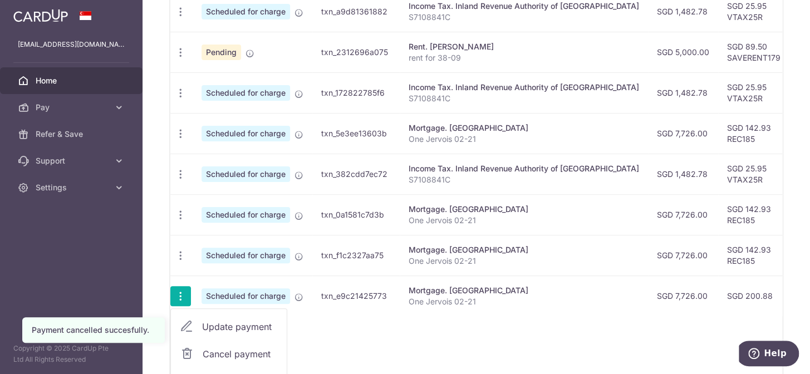
click at [238, 352] on span "Cancel payment" at bounding box center [240, 353] width 75 height 13
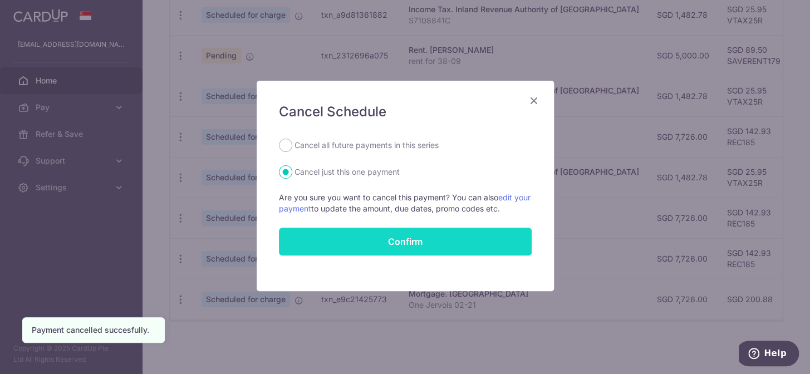
click at [383, 246] on button "Confirm" at bounding box center [405, 242] width 253 height 28
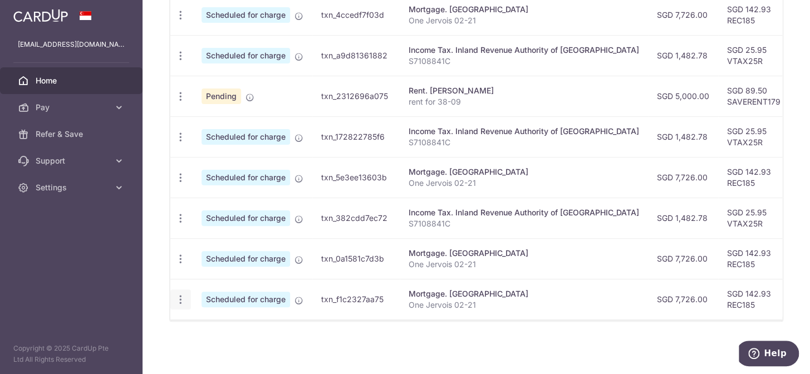
click at [170, 293] on div "Update payment Cancel payment Upload doc" at bounding box center [180, 299] width 21 height 21
click at [183, 294] on icon "button" at bounding box center [181, 300] width 12 height 12
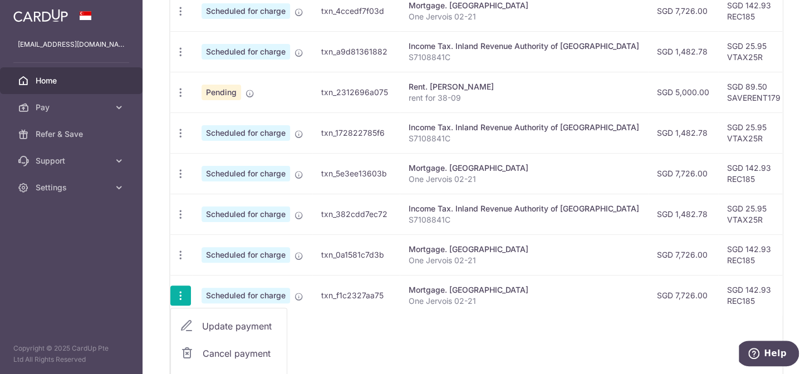
click at [234, 350] on span "Cancel payment" at bounding box center [240, 353] width 75 height 13
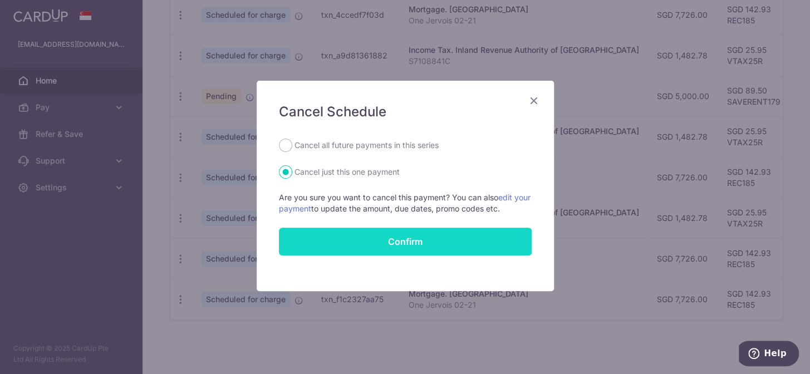
click at [366, 238] on button "Confirm" at bounding box center [405, 242] width 253 height 28
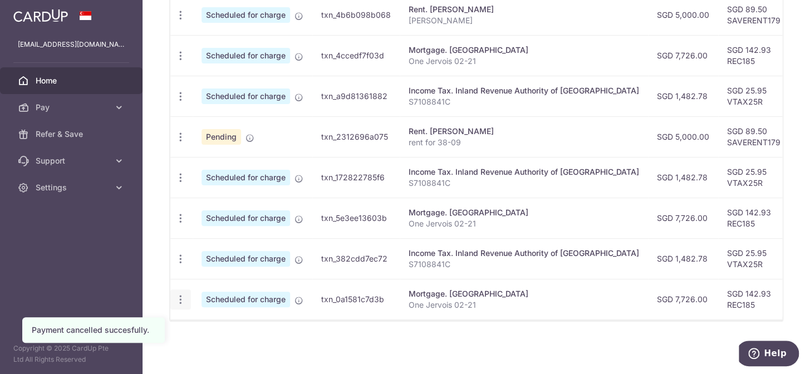
click at [175, 294] on icon "button" at bounding box center [181, 300] width 12 height 12
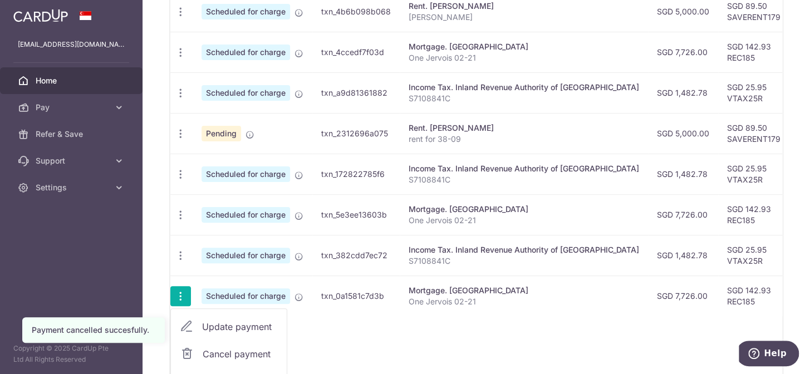
click at [232, 350] on span "Cancel payment" at bounding box center [240, 353] width 75 height 13
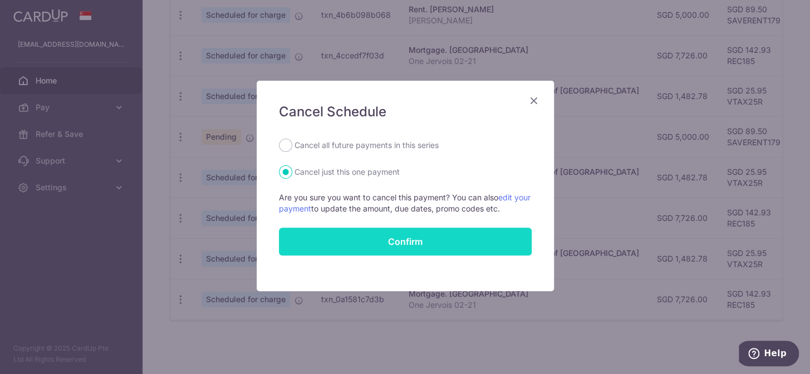
click at [399, 247] on button "Confirm" at bounding box center [405, 242] width 253 height 28
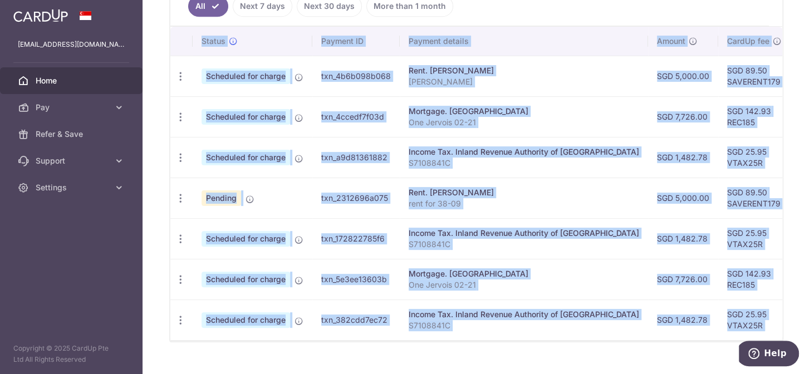
drag, startPoint x: 761, startPoint y: 328, endPoint x: 195, endPoint y: 37, distance: 636.3
click at [195, 37] on table "Status Payment ID Payment details Amount CardUp fee Total amt. Charge date Due …" at bounding box center [626, 183] width 913 height 313
copy table "Status Payment ID Payment details Amount CardUp fee Total amt. Charge date Due …"
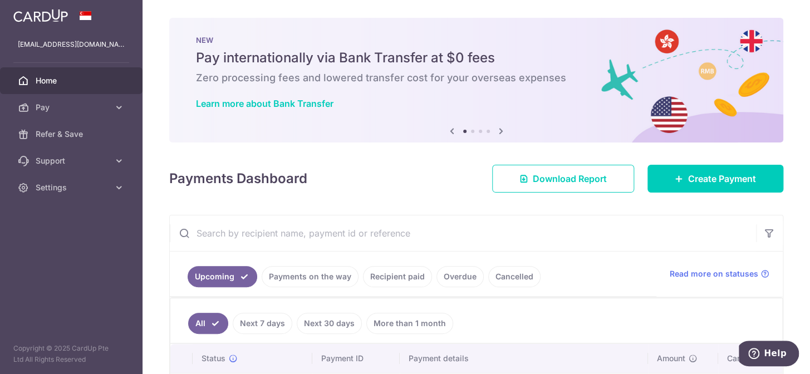
click at [797, 93] on div "× Pause Schedule Pause all future payments in this series Pause just this one p…" at bounding box center [475, 187] width 667 height 374
click at [35, 78] on link "Home" at bounding box center [71, 80] width 142 height 27
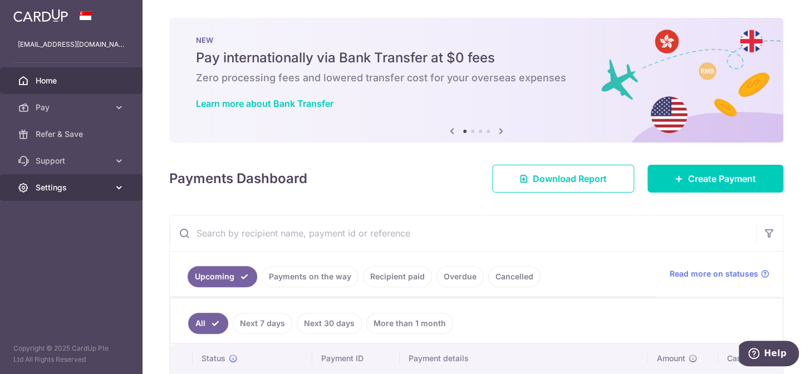
click at [121, 180] on link "Settings" at bounding box center [71, 187] width 142 height 27
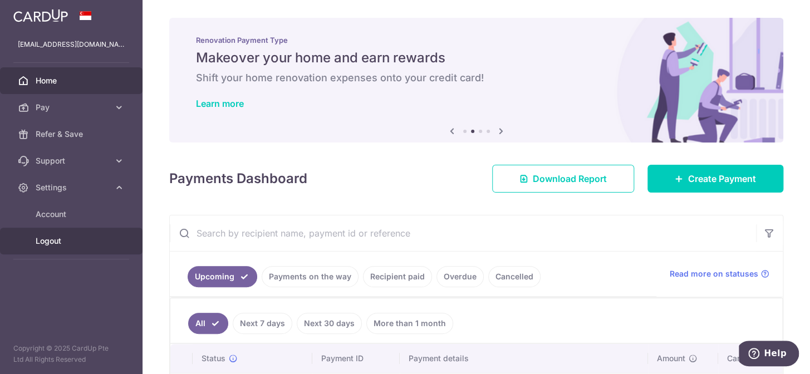
click at [80, 243] on span "Logout" at bounding box center [72, 240] width 73 height 11
